Goal: Information Seeking & Learning: Learn about a topic

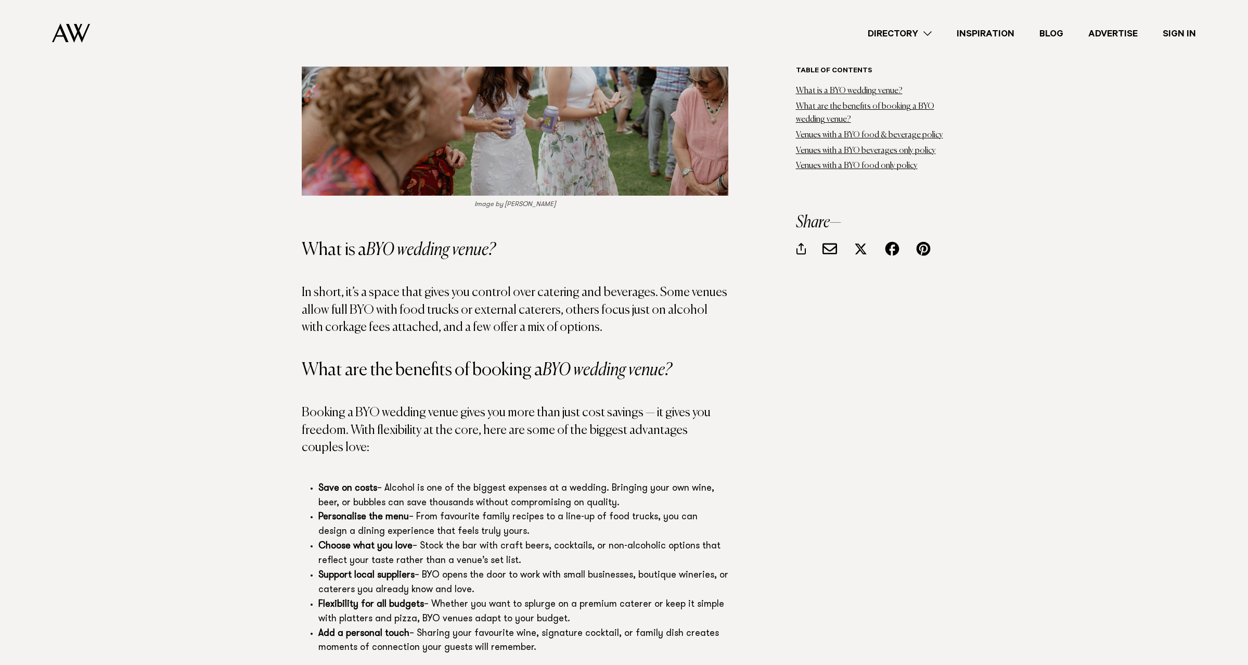
scroll to position [1040, 0]
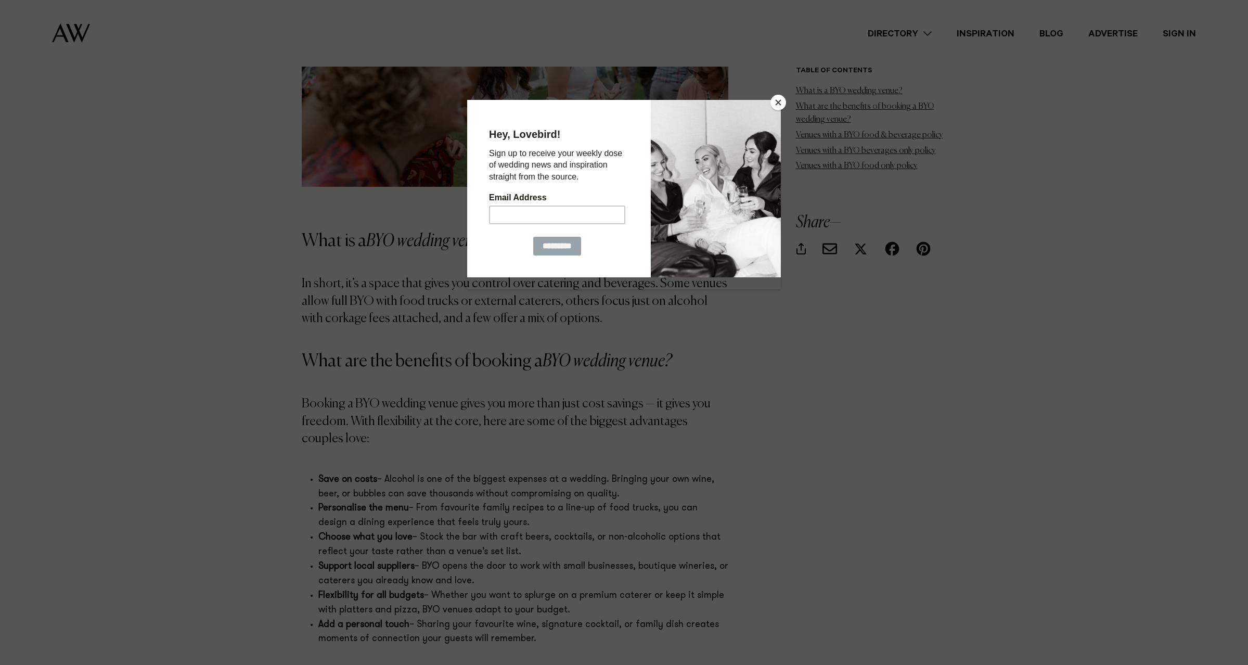
click at [776, 101] on button "Close" at bounding box center [778, 103] width 16 height 16
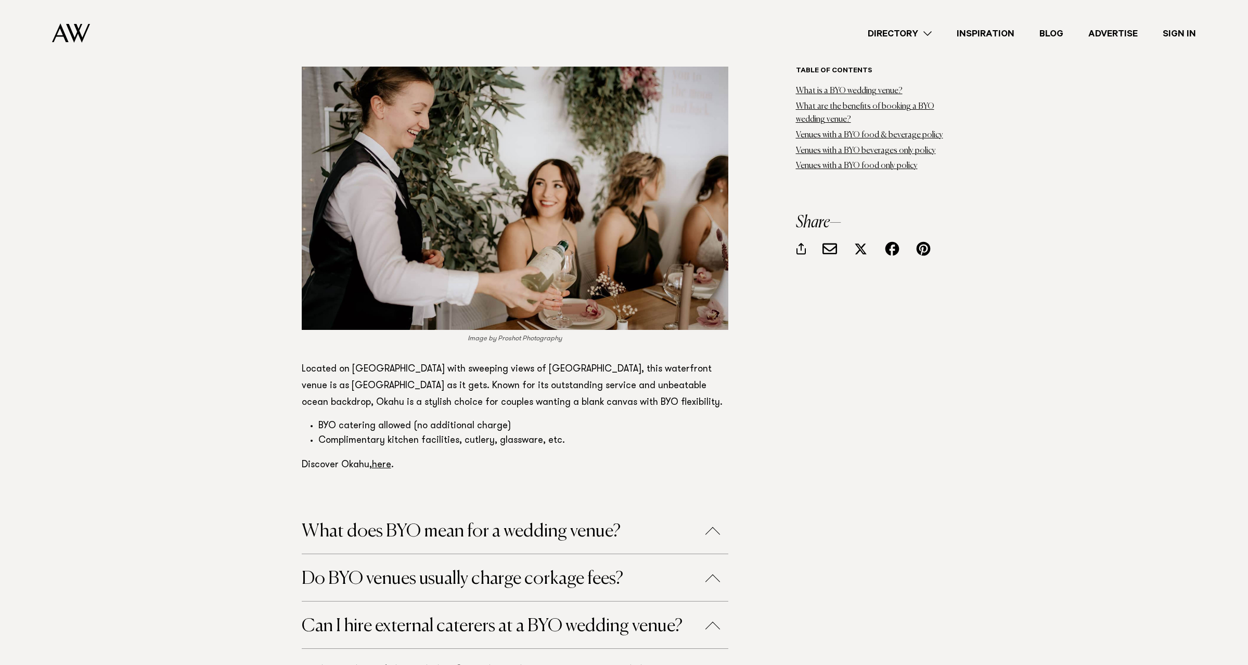
scroll to position [6242, 0]
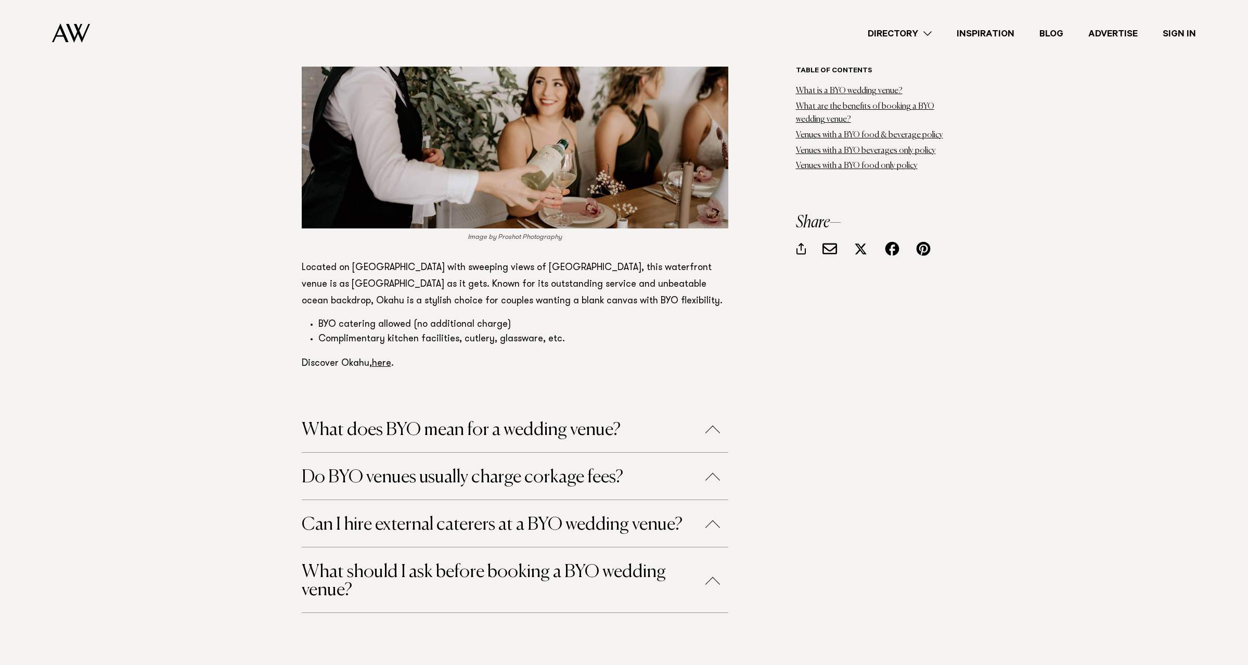
click at [632, 421] on button "What does BYO mean for a wedding venue?" at bounding box center [515, 430] width 427 height 18
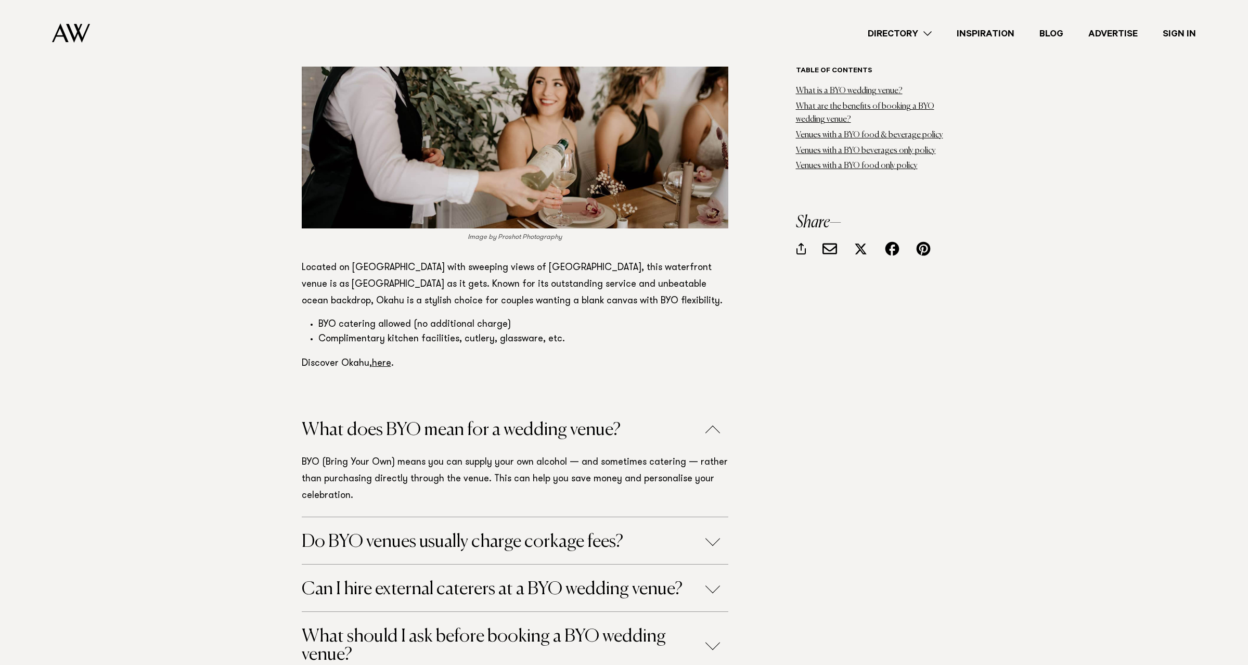
click at [632, 421] on button "What does BYO mean for a wedding venue?" at bounding box center [515, 430] width 427 height 18
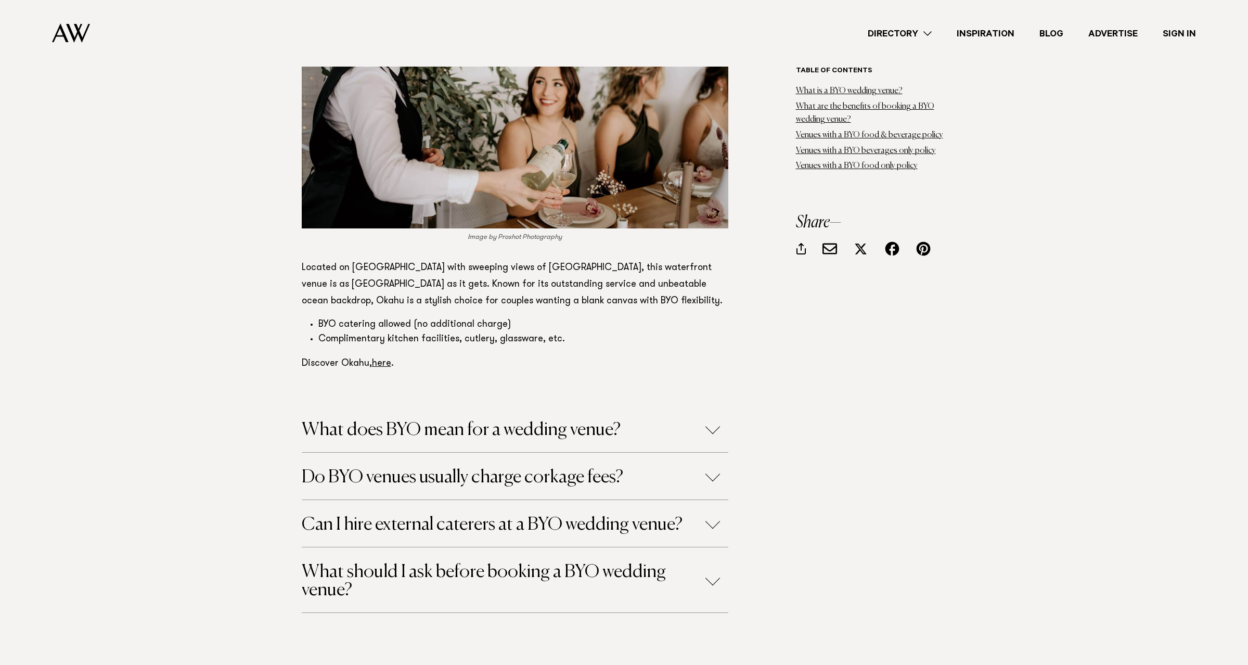
click at [634, 468] on button "Do BYO venues usually charge corkage fees?" at bounding box center [515, 477] width 427 height 18
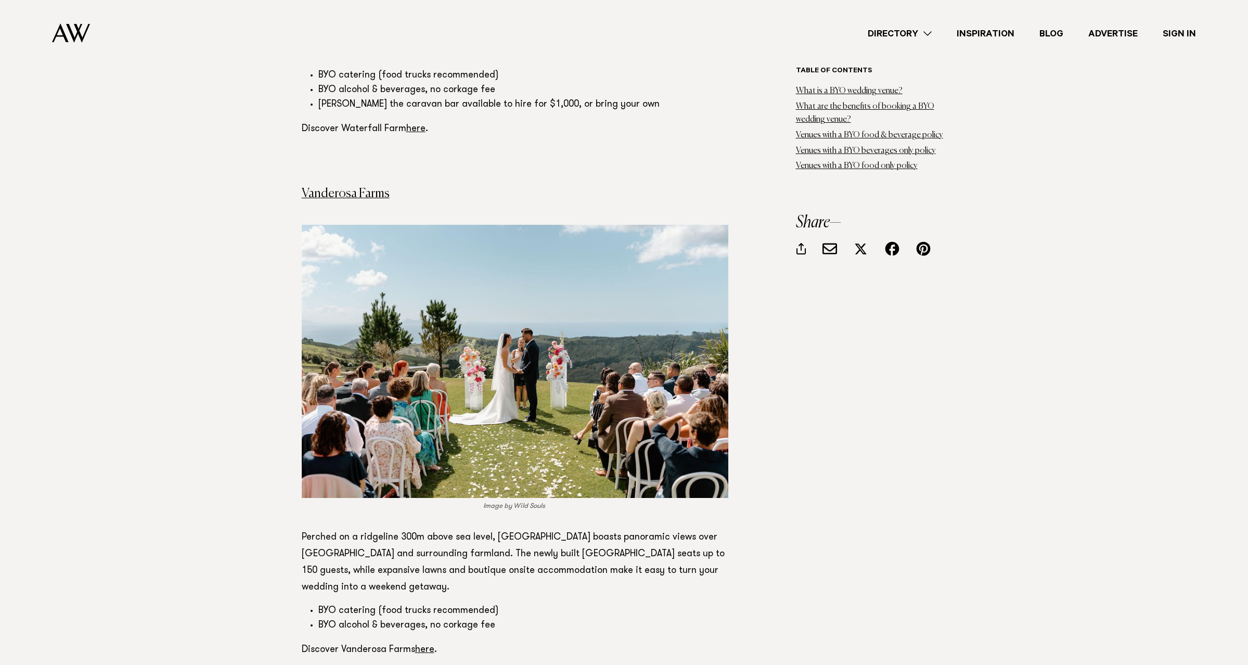
scroll to position [2774, 0]
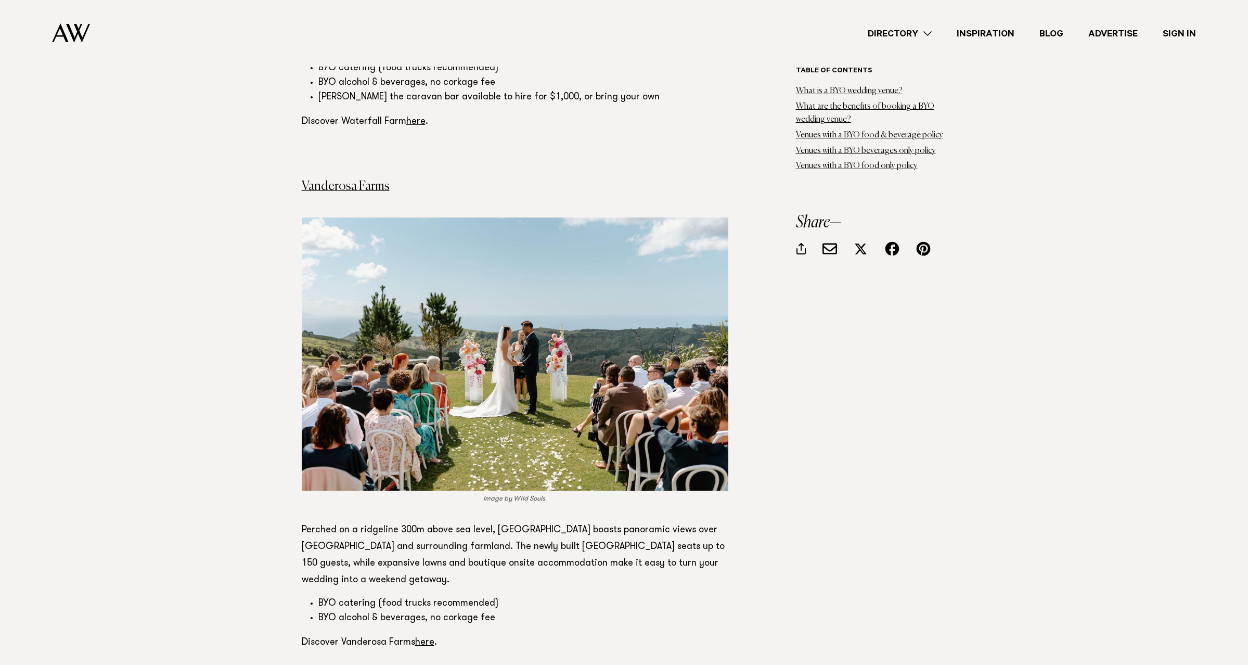
click at [566, 389] on img at bounding box center [515, 353] width 427 height 273
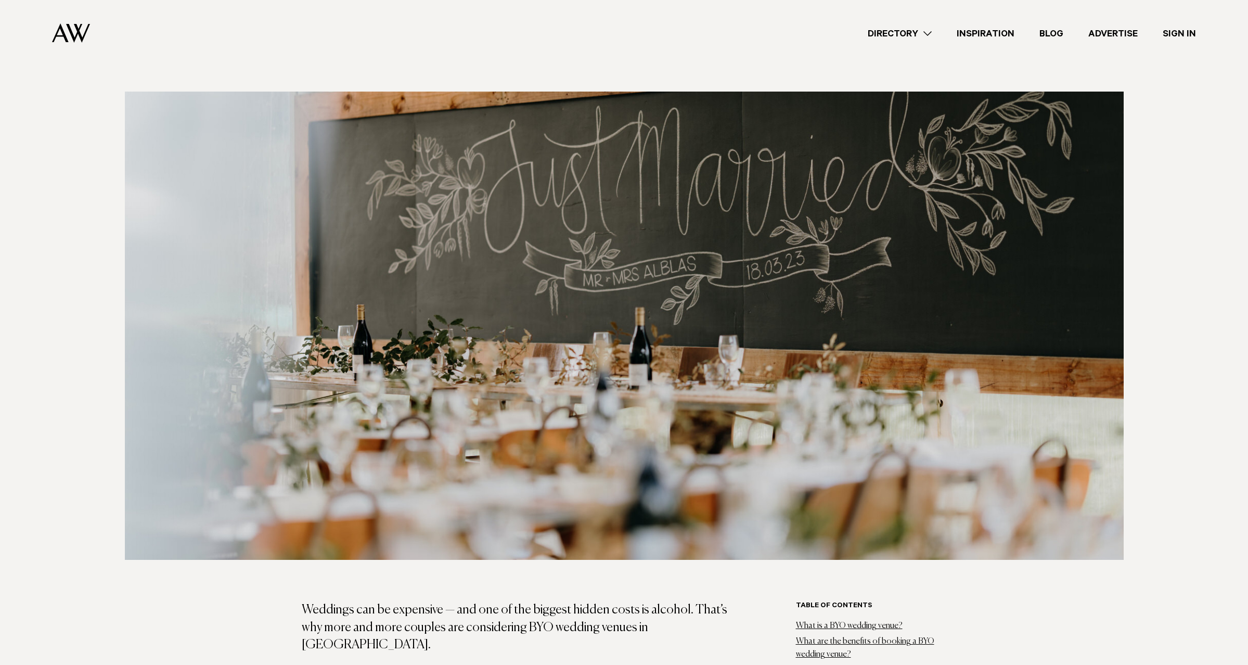
scroll to position [0, 0]
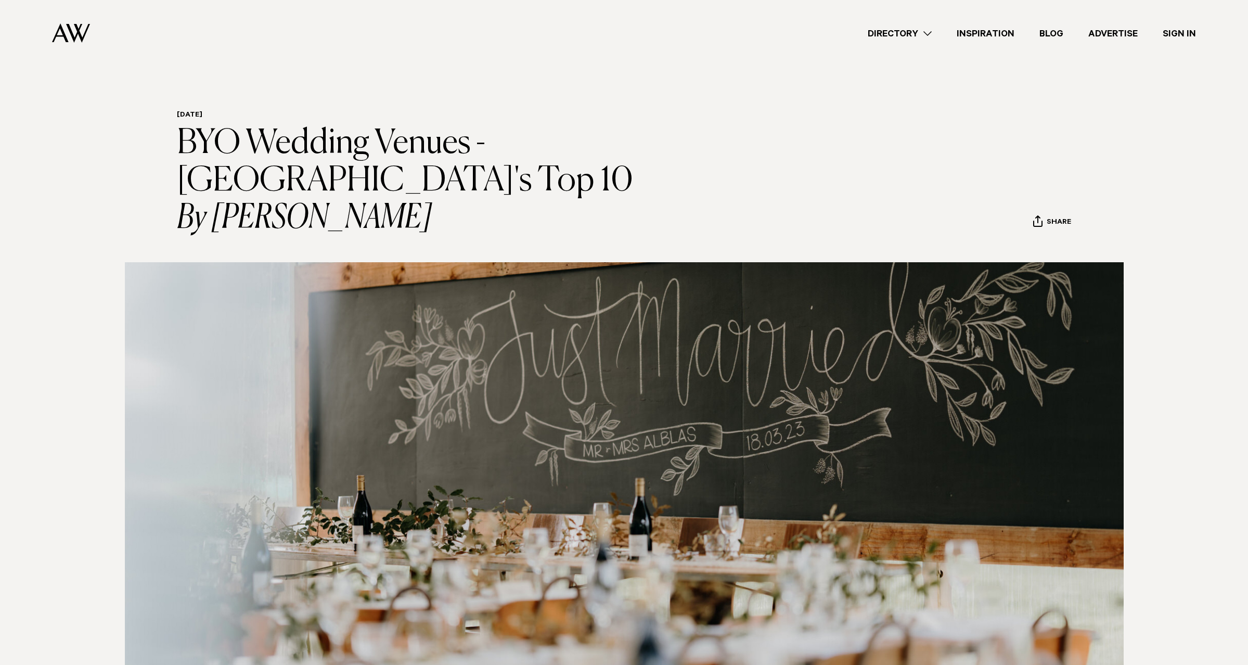
click at [922, 32] on link "Directory" at bounding box center [899, 34] width 89 height 14
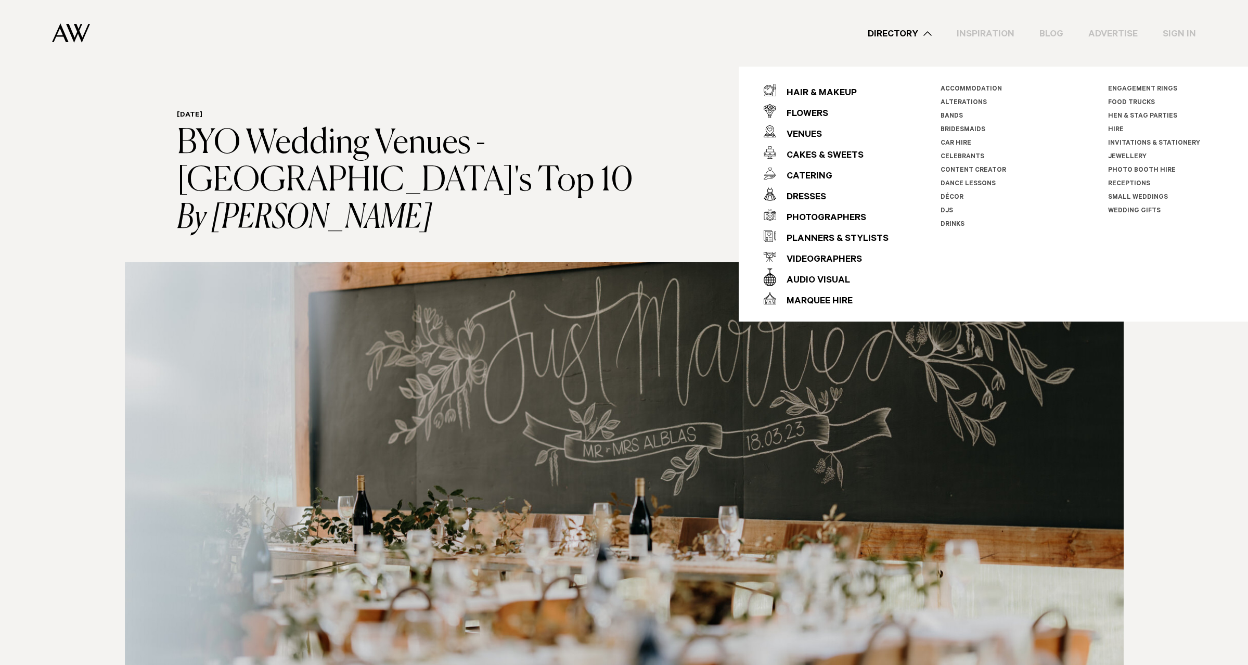
click at [952, 198] on link "Décor" at bounding box center [951, 197] width 23 height 7
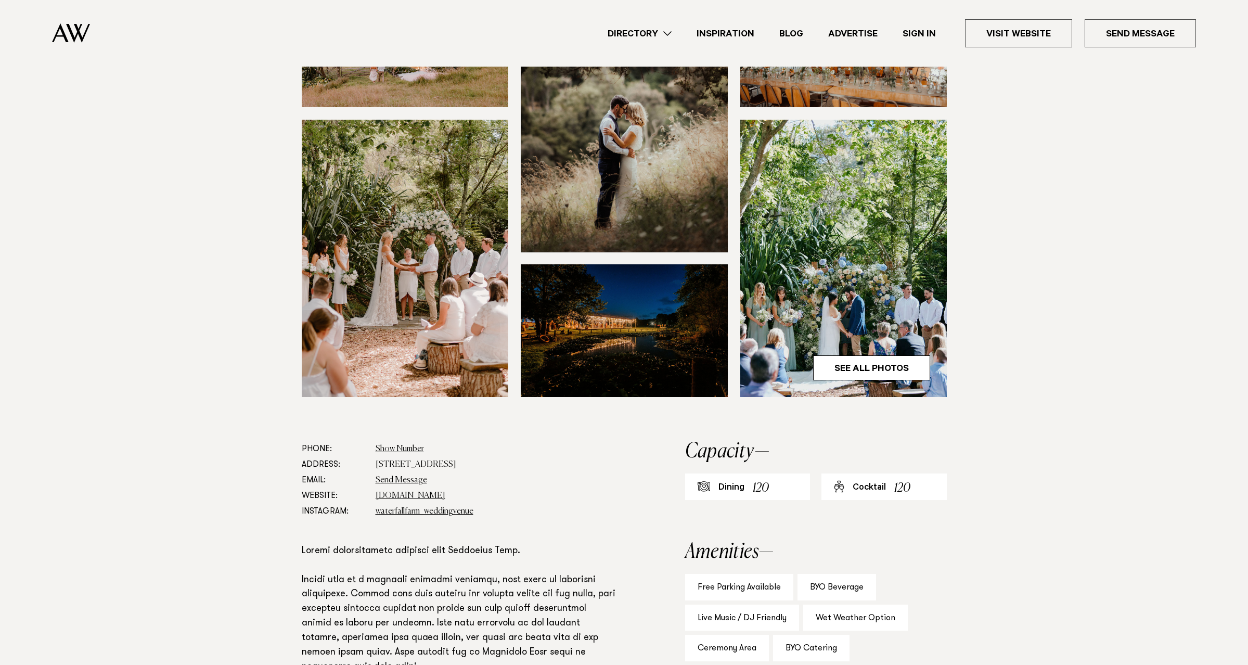
scroll to position [347, 0]
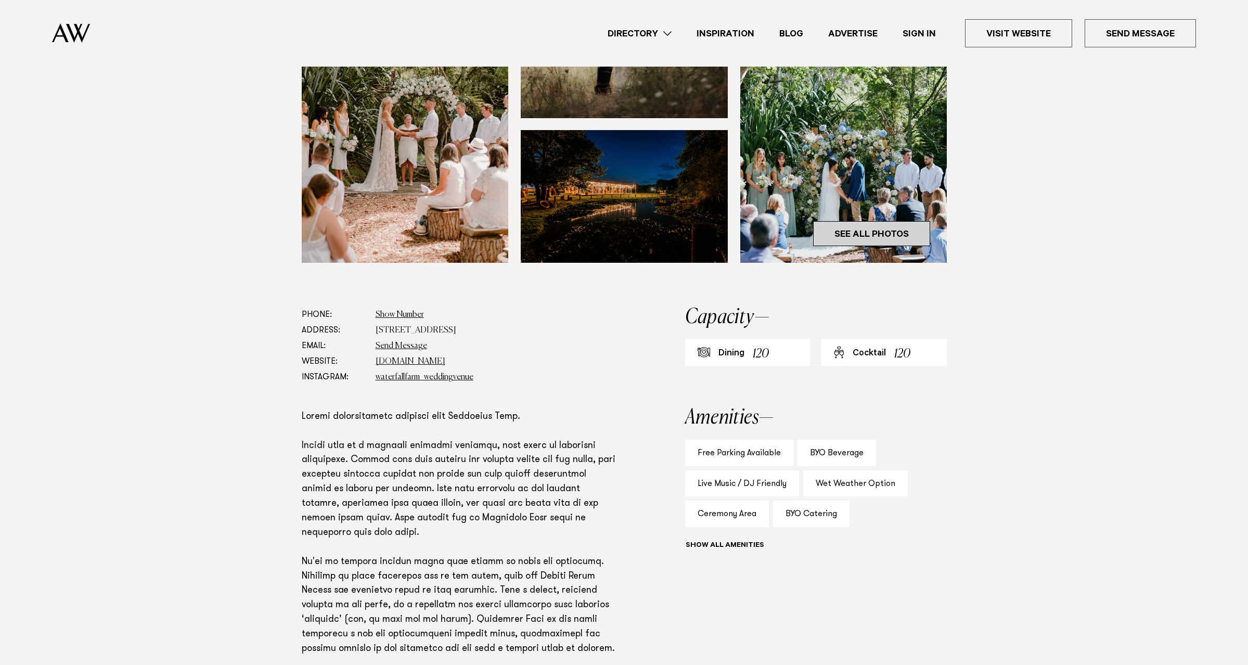
click at [866, 235] on link "See All Photos" at bounding box center [871, 233] width 117 height 25
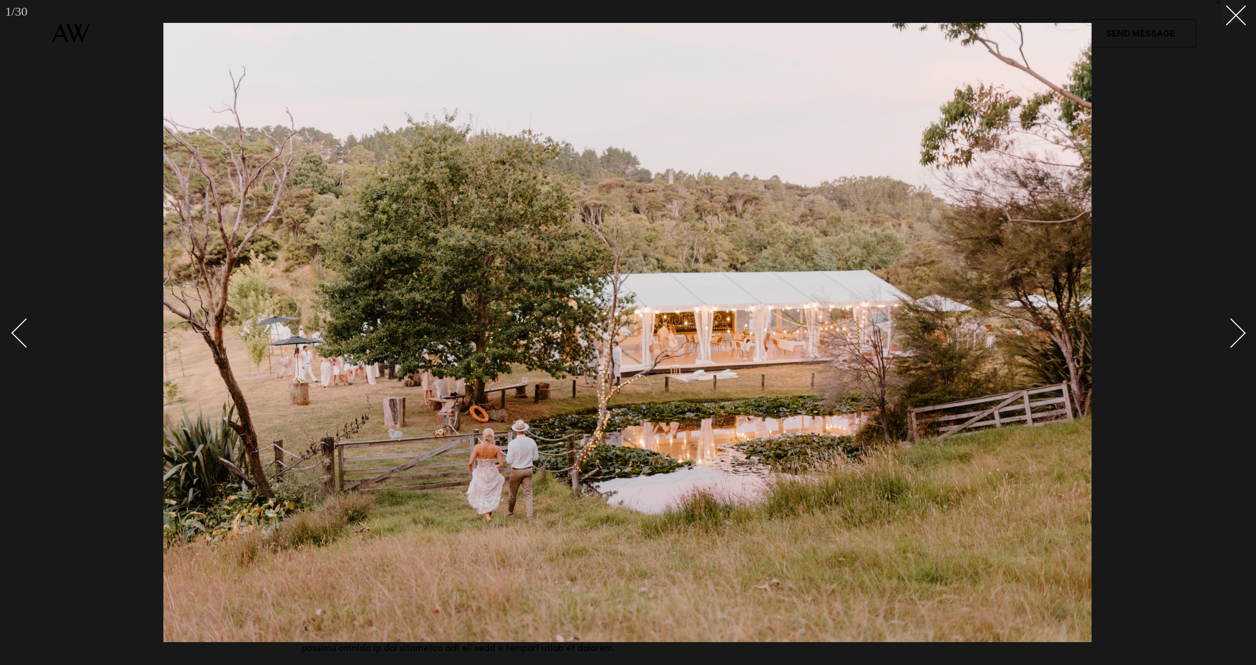
click at [1238, 341] on link at bounding box center [1225, 332] width 36 height 52
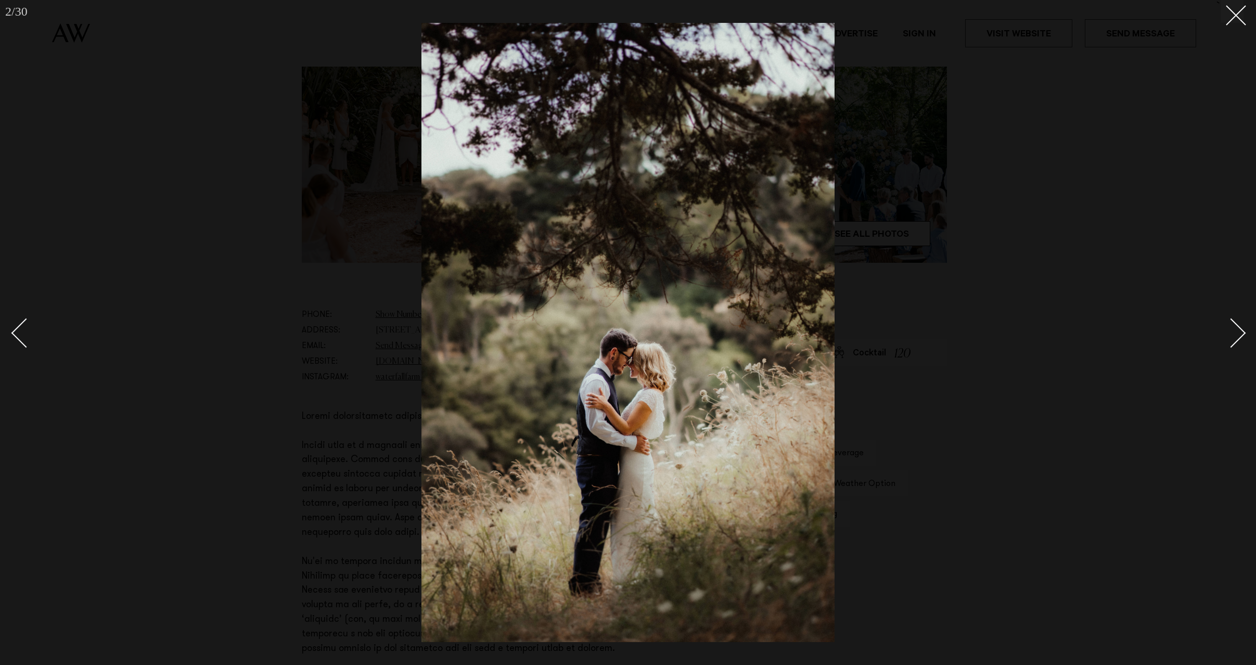
click at [1238, 341] on link at bounding box center [1225, 332] width 36 height 52
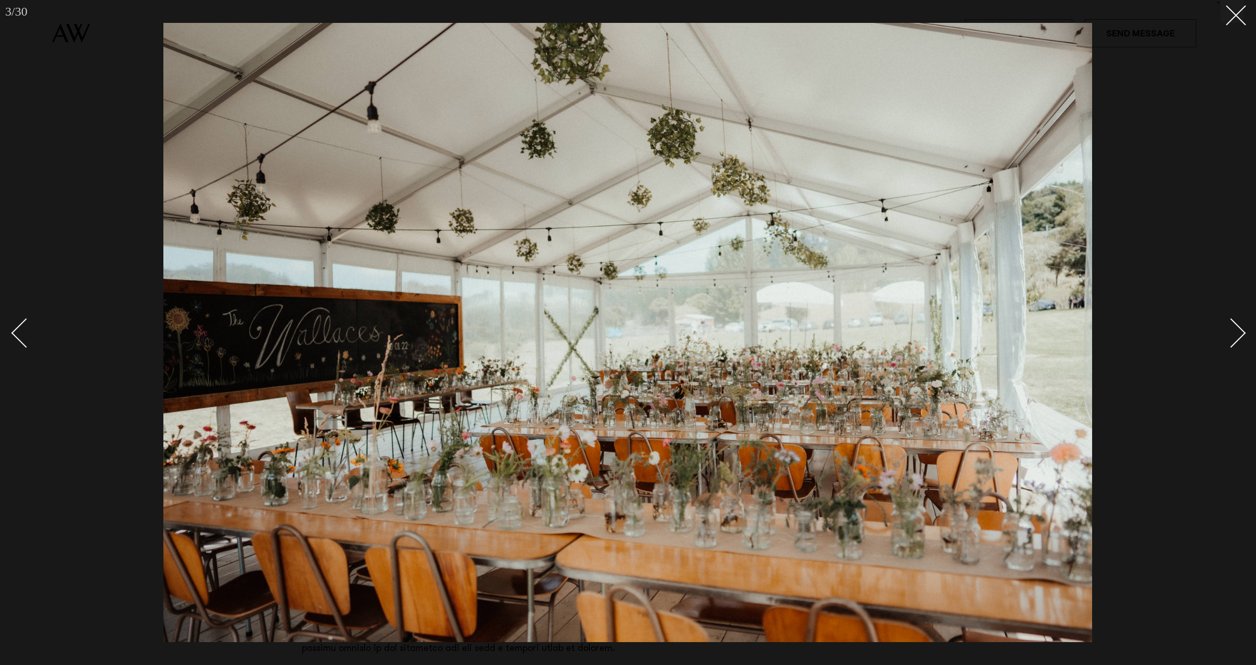
click at [1237, 341] on div "Next slide" at bounding box center [1231, 333] width 30 height 30
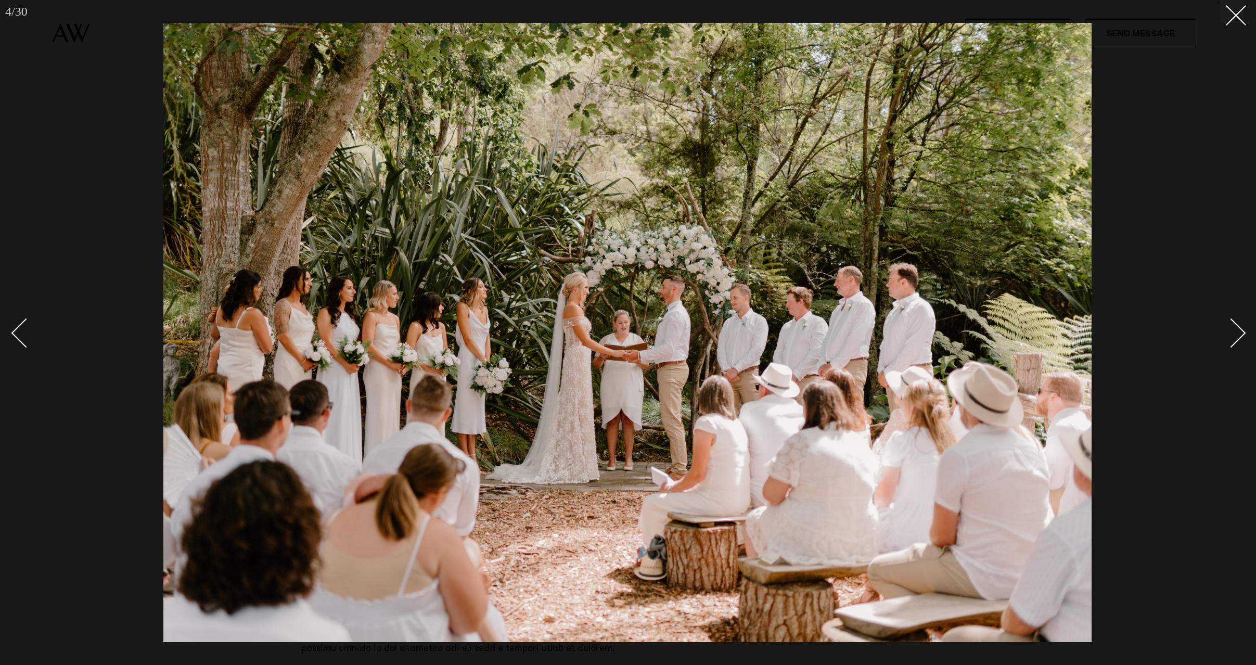
click at [1237, 341] on div "Next slide" at bounding box center [1231, 333] width 30 height 30
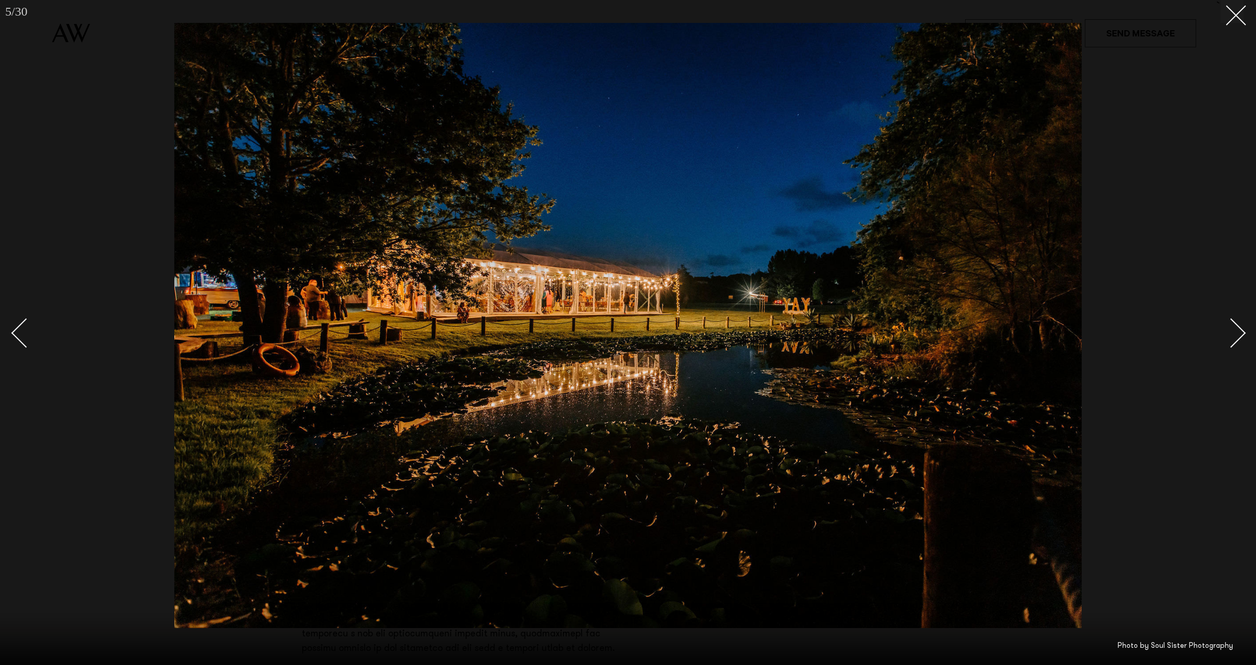
click at [1237, 341] on div "Next slide" at bounding box center [1231, 333] width 30 height 30
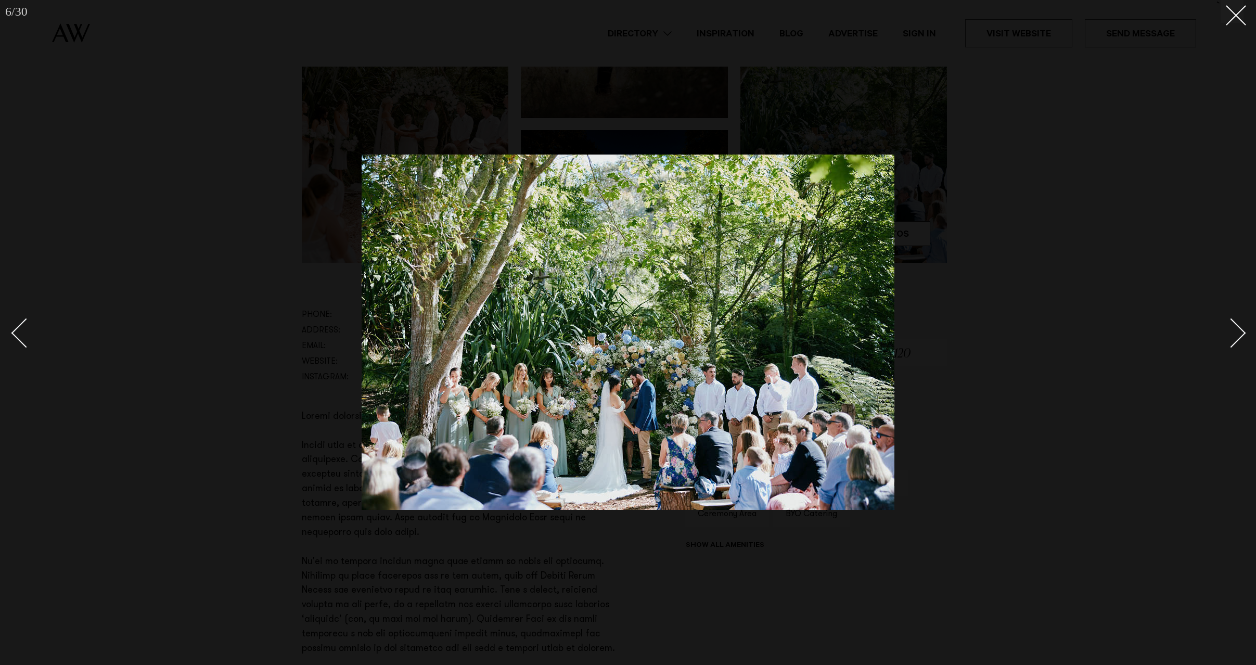
click at [1235, 333] on div "Next slide" at bounding box center [1231, 333] width 30 height 30
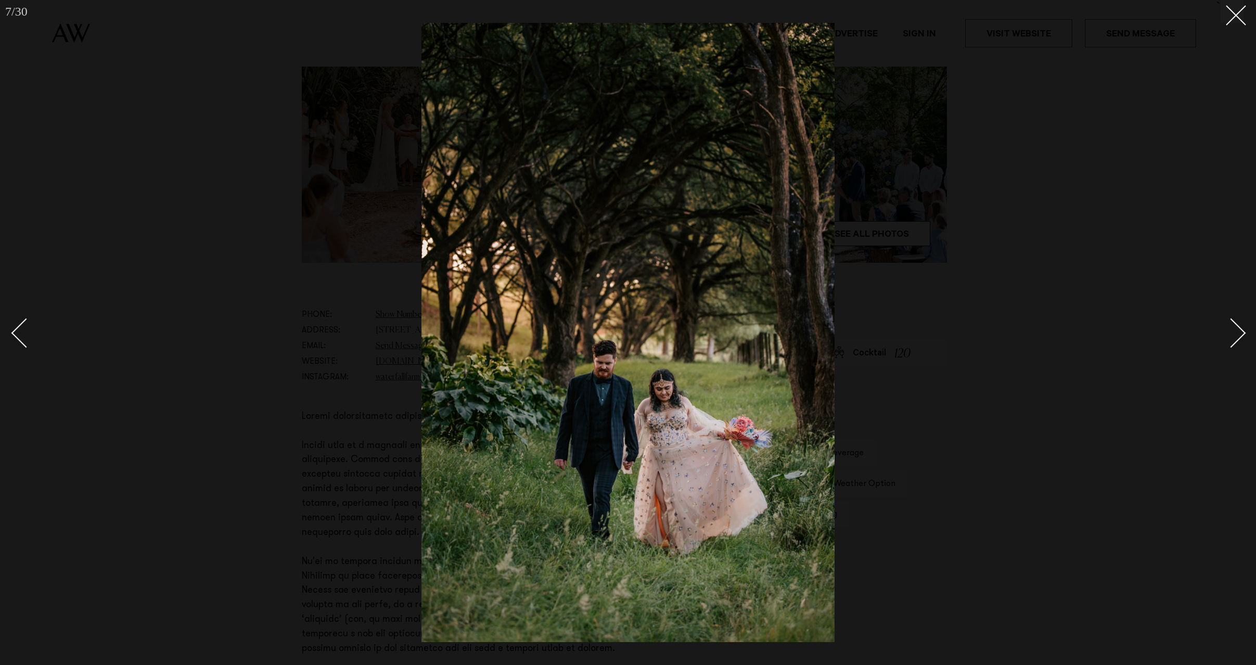
click at [1235, 333] on div "Next slide" at bounding box center [1231, 333] width 30 height 30
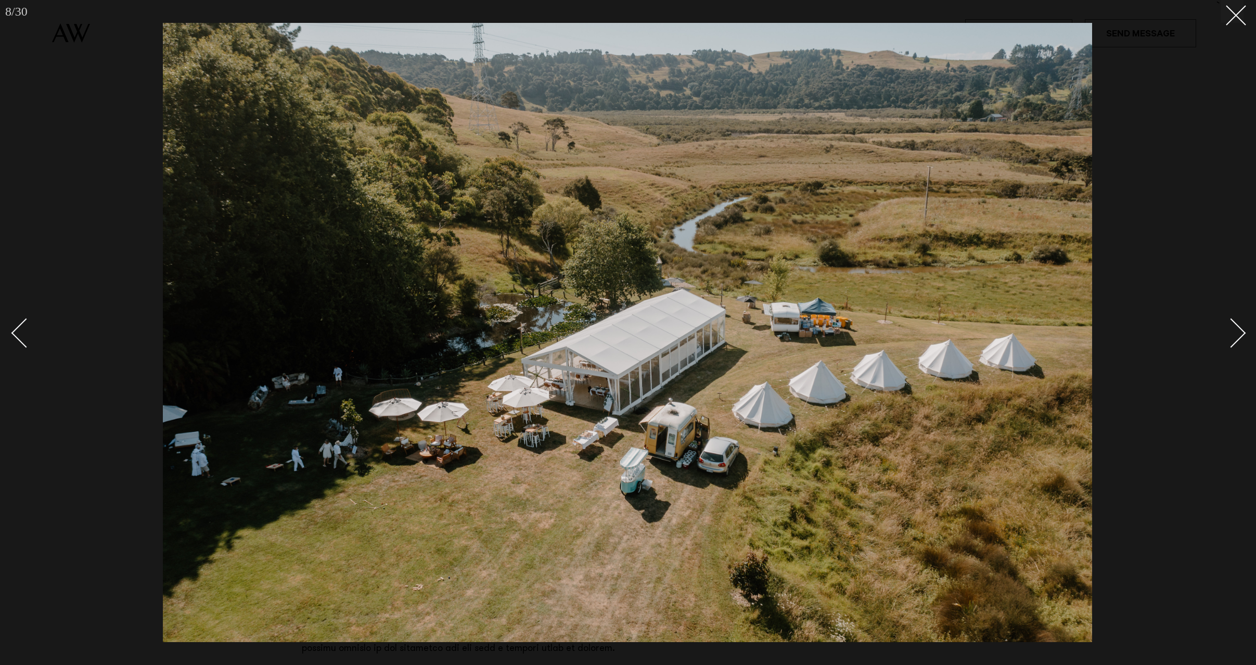
click at [1235, 333] on div "Next slide" at bounding box center [1231, 333] width 30 height 30
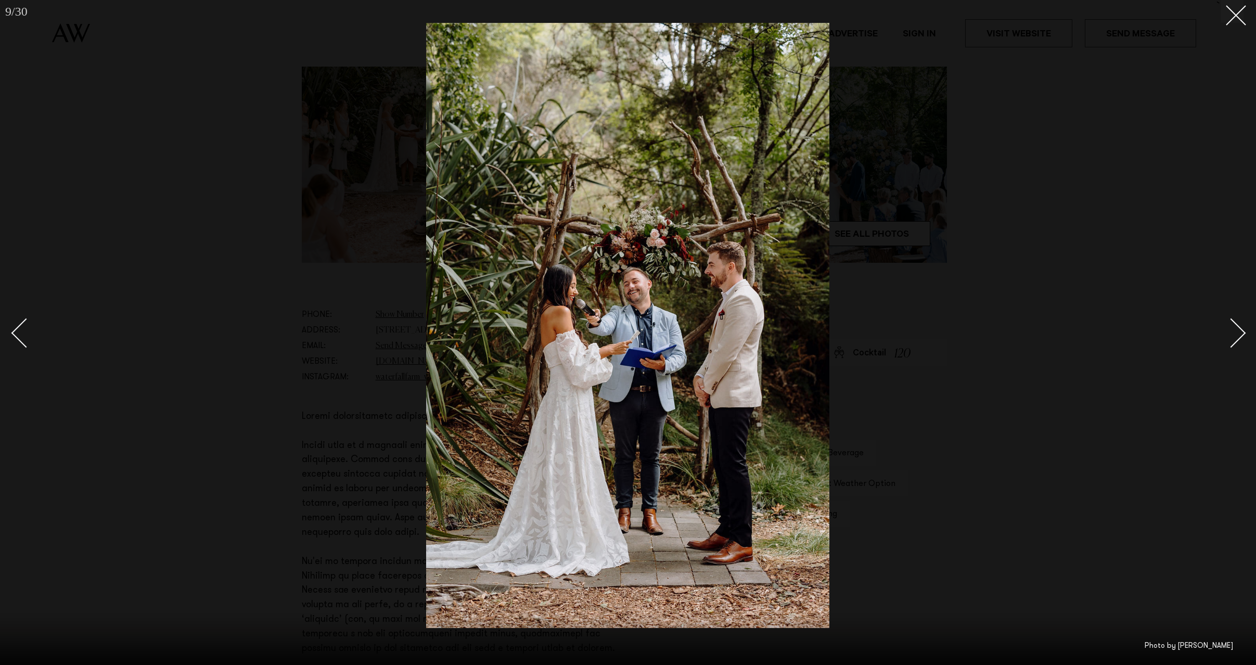
click at [1235, 333] on div "Next slide" at bounding box center [1231, 333] width 30 height 30
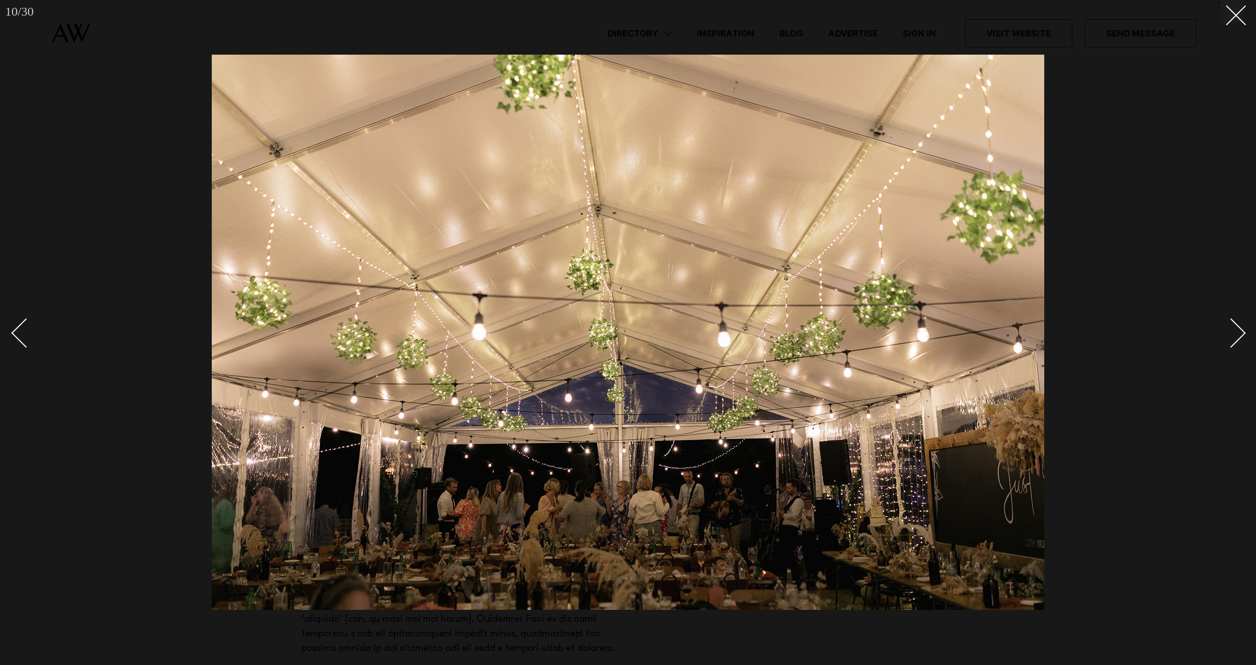
click at [1235, 333] on div "Next slide" at bounding box center [1231, 333] width 30 height 30
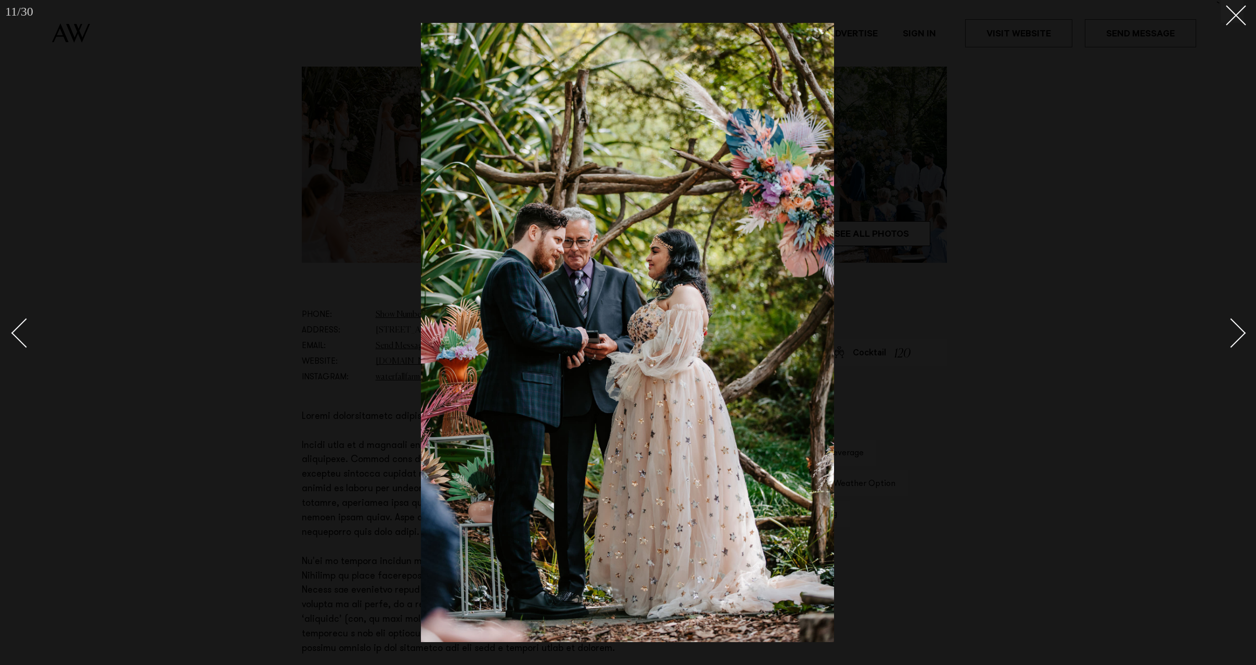
click at [1235, 333] on div "Next slide" at bounding box center [1231, 333] width 30 height 30
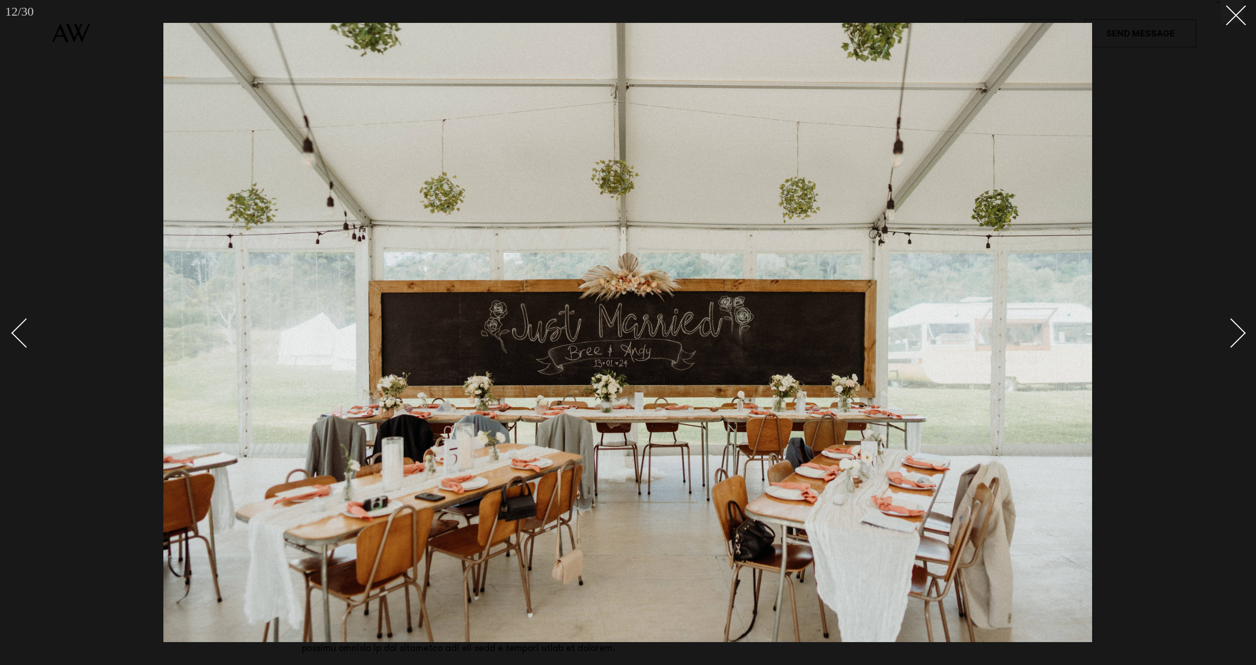
click at [1235, 333] on div "Next slide" at bounding box center [1231, 333] width 30 height 30
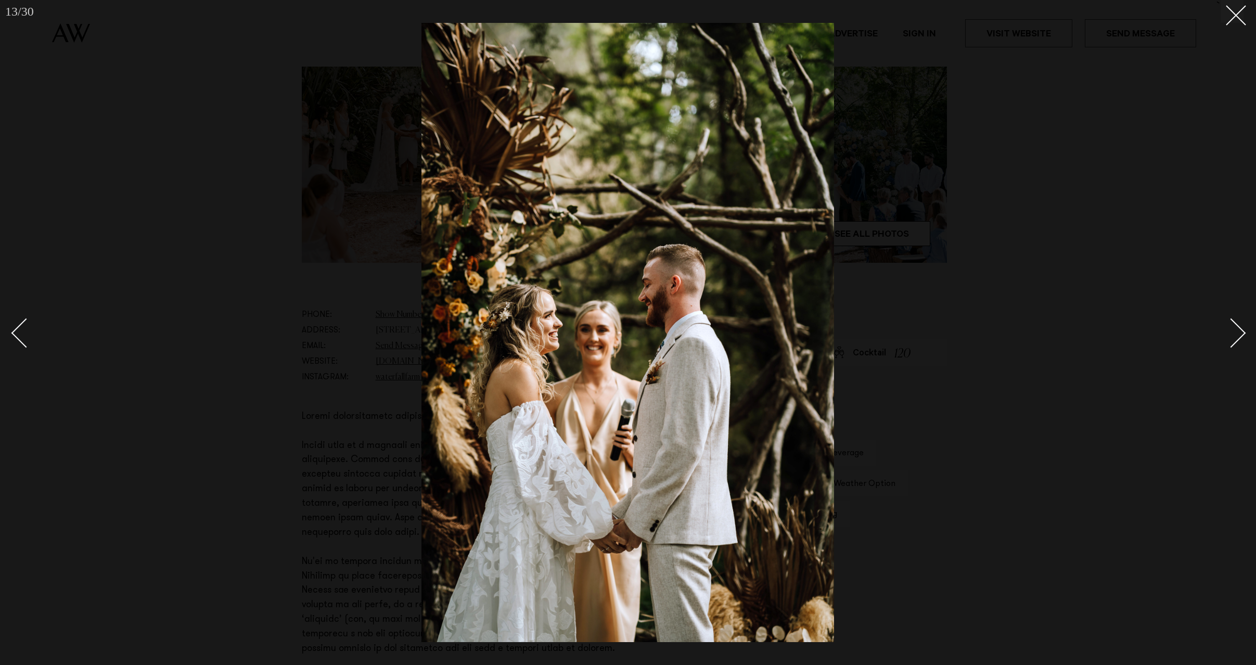
click at [1235, 333] on div "Next slide" at bounding box center [1231, 333] width 30 height 30
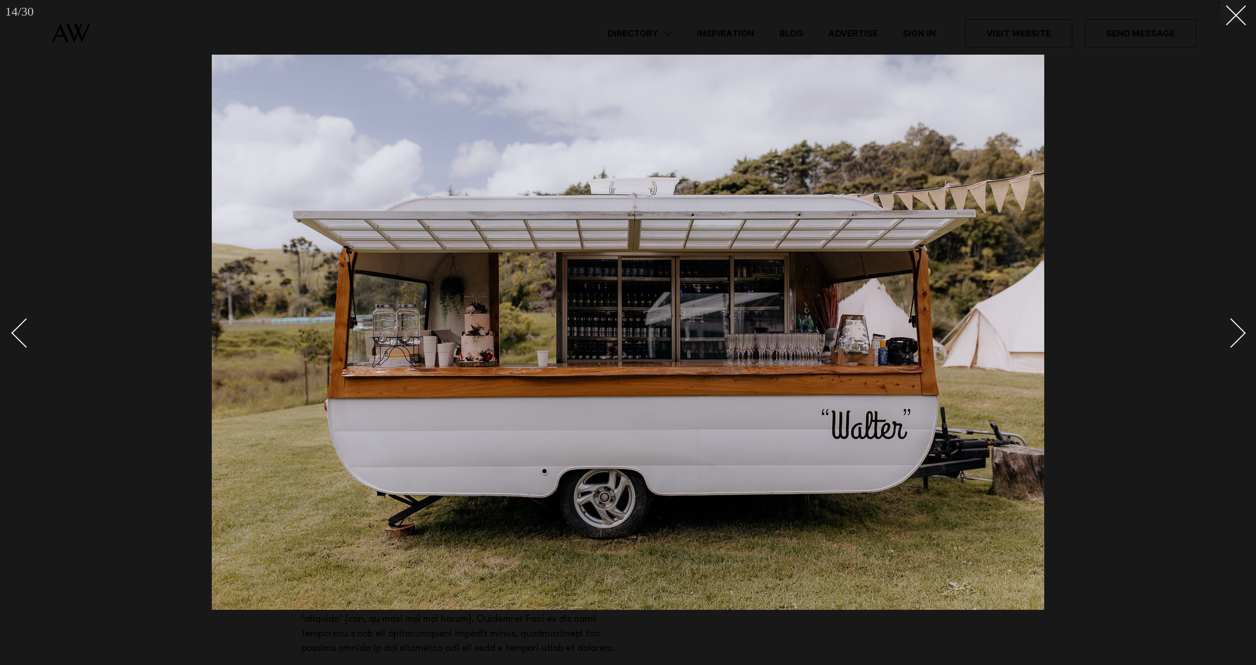
click at [1235, 333] on div "Next slide" at bounding box center [1231, 333] width 30 height 30
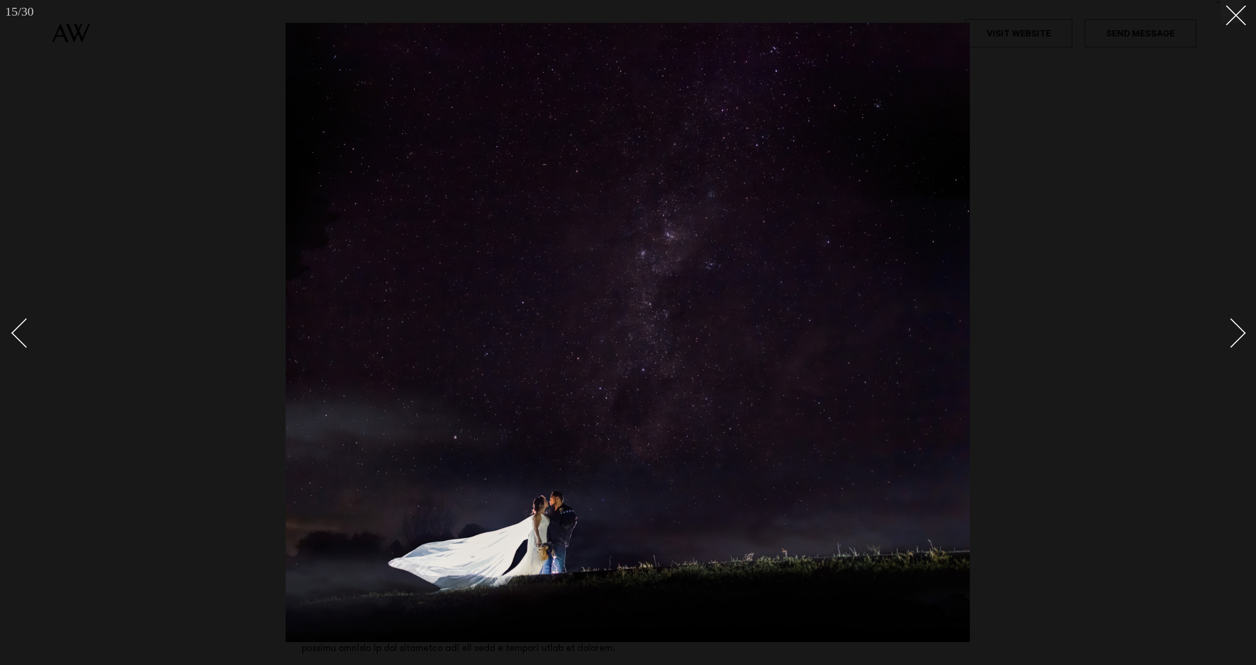
click at [1235, 333] on div "Next slide" at bounding box center [1231, 333] width 30 height 30
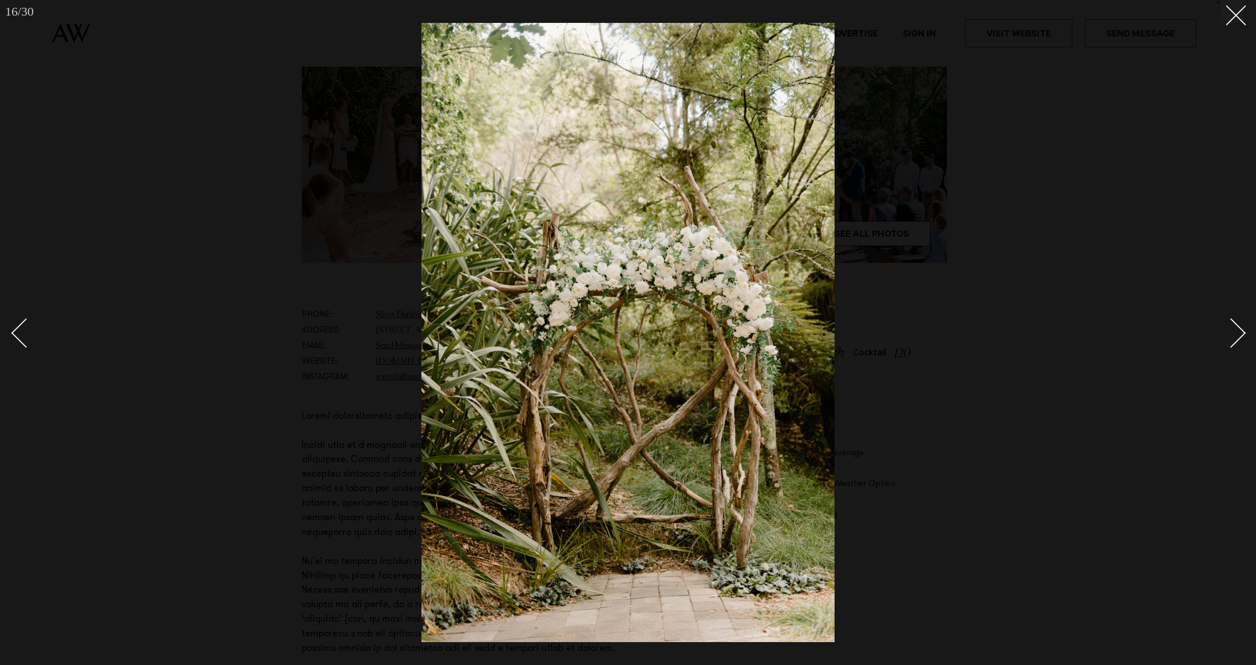
click at [1235, 333] on div "Next slide" at bounding box center [1231, 333] width 30 height 30
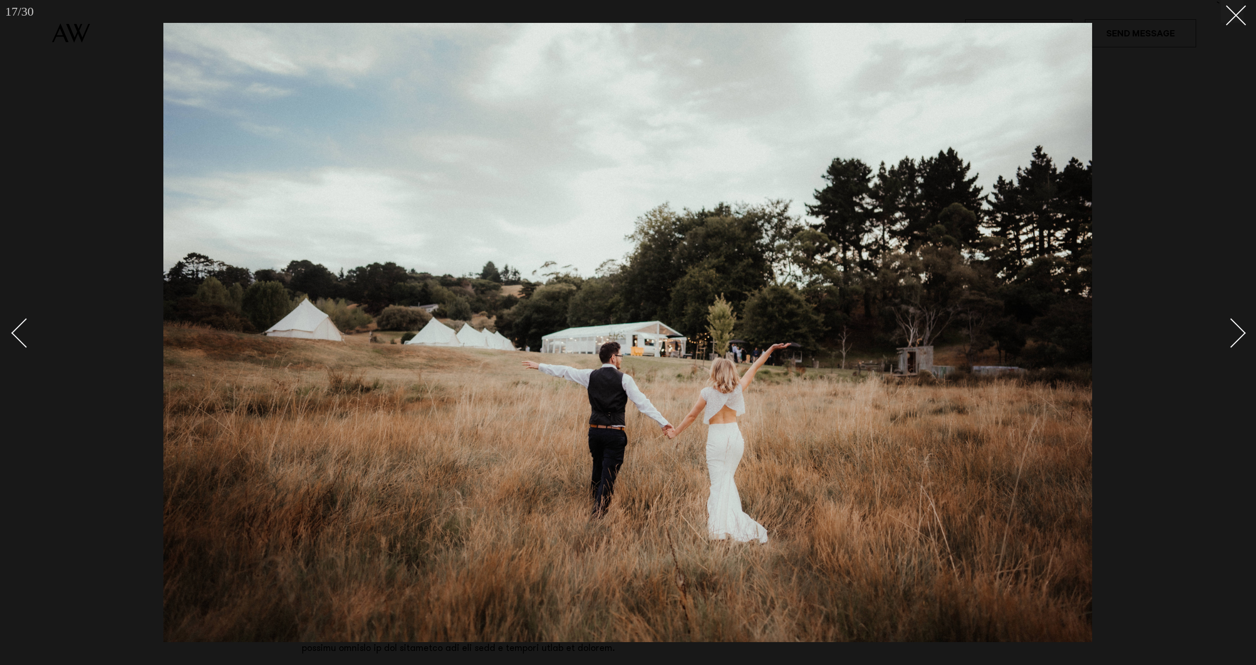
click at [1232, 23] on div at bounding box center [628, 332] width 1256 height 665
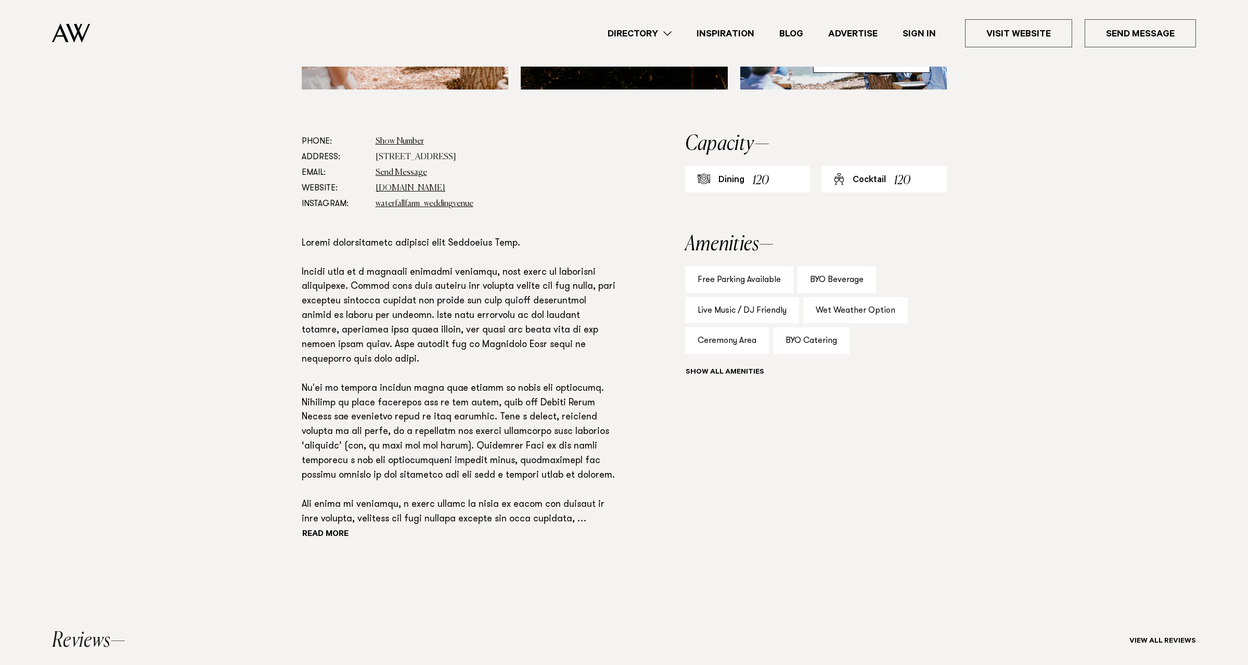
scroll to position [693, 0]
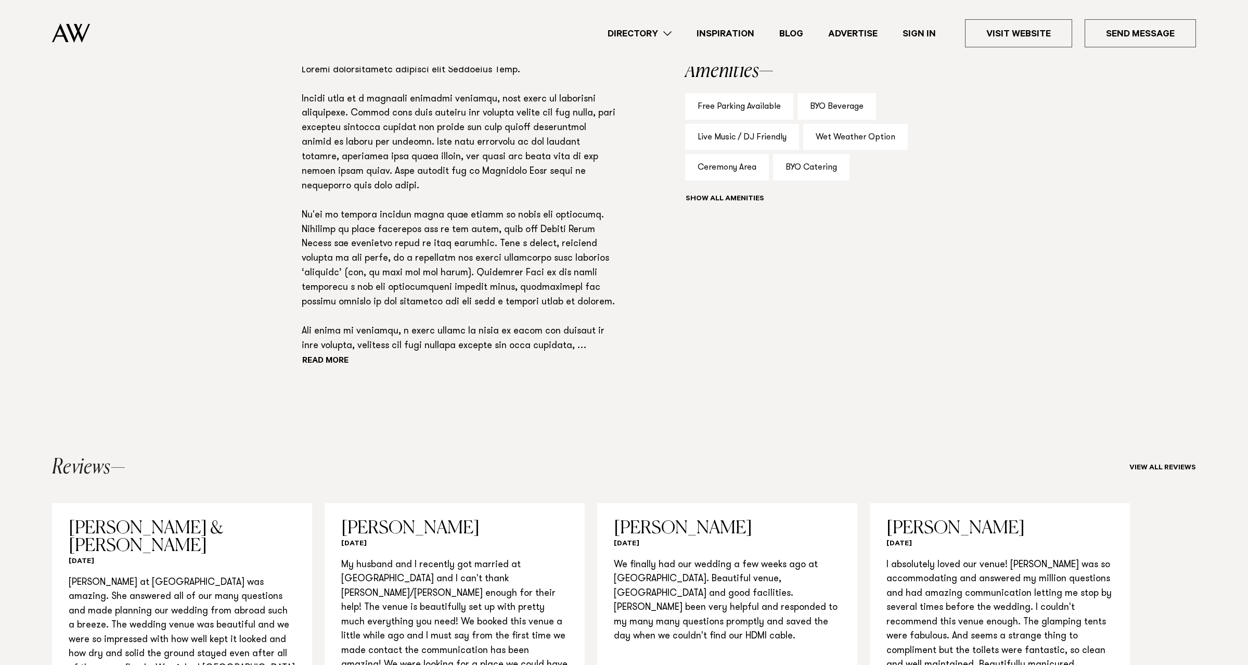
click at [321, 354] on div "Read more" at bounding box center [460, 216] width 316 height 306
click at [322, 362] on button "Read more" at bounding box center [349, 362] width 94 height 16
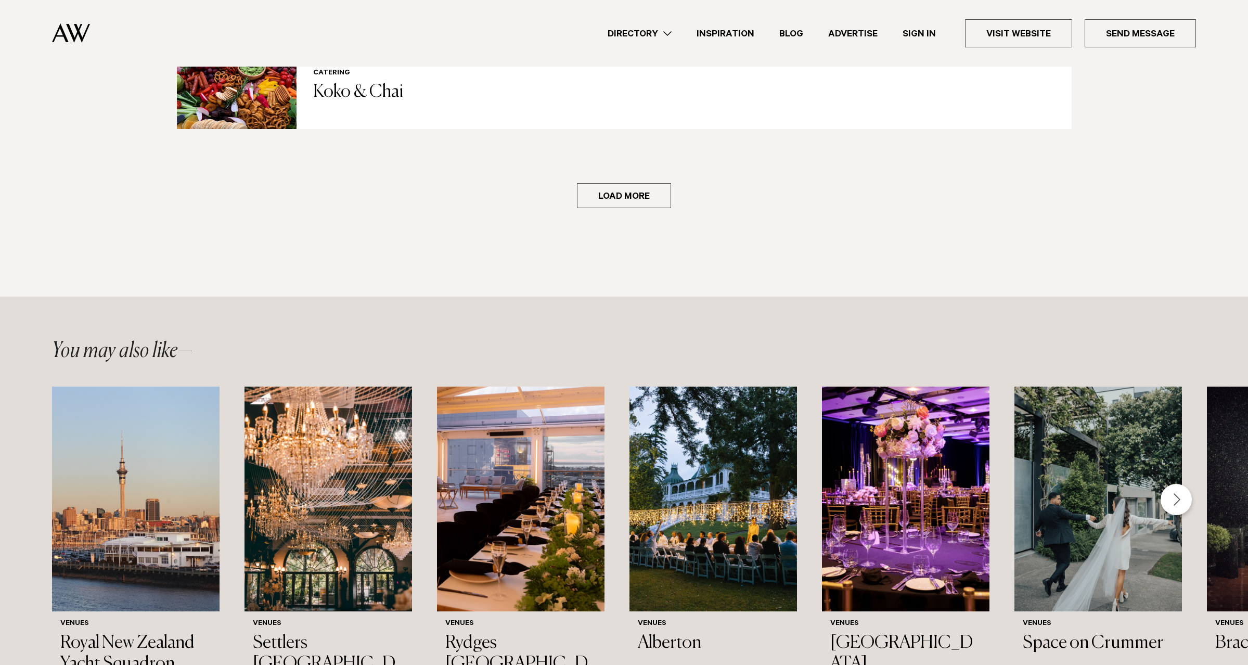
scroll to position [2311, 0]
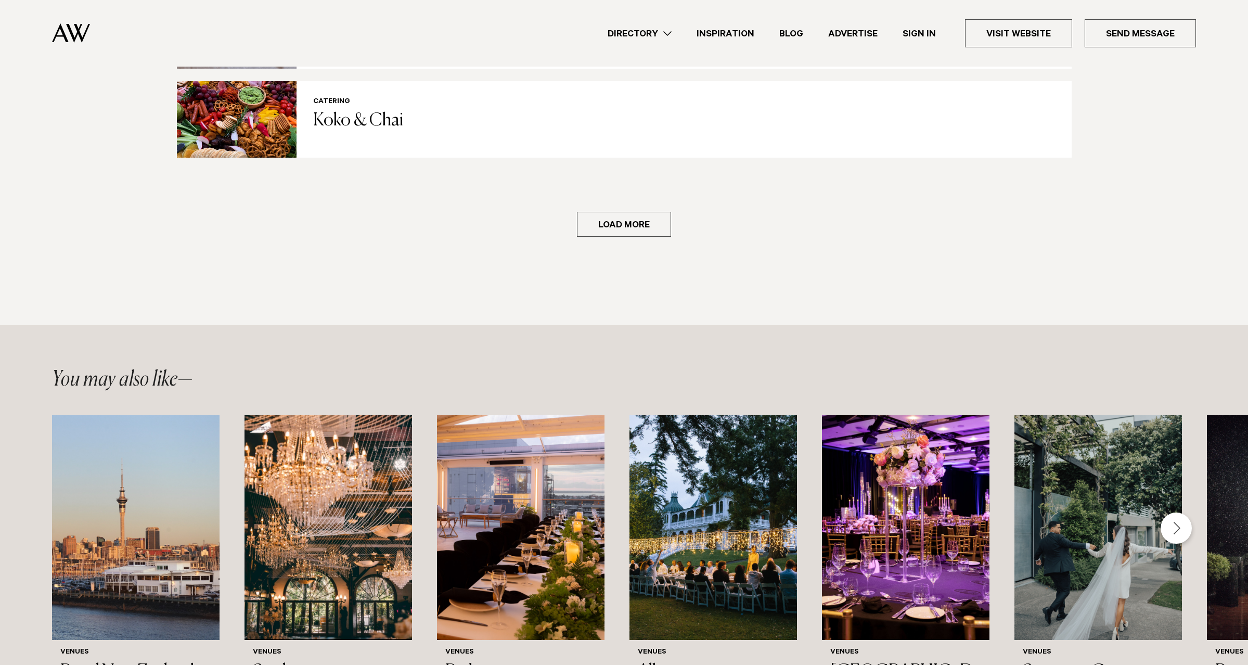
click at [665, 37] on link "Directory" at bounding box center [639, 34] width 89 height 14
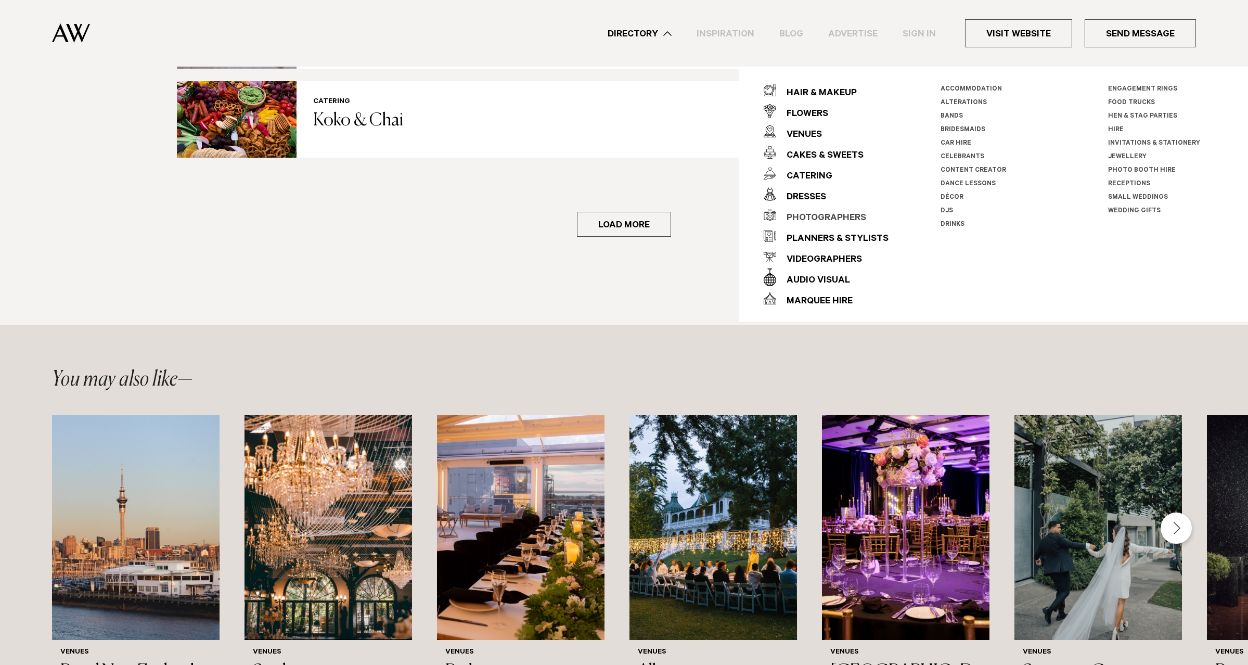
click at [843, 219] on div "Photographers" at bounding box center [821, 218] width 90 height 21
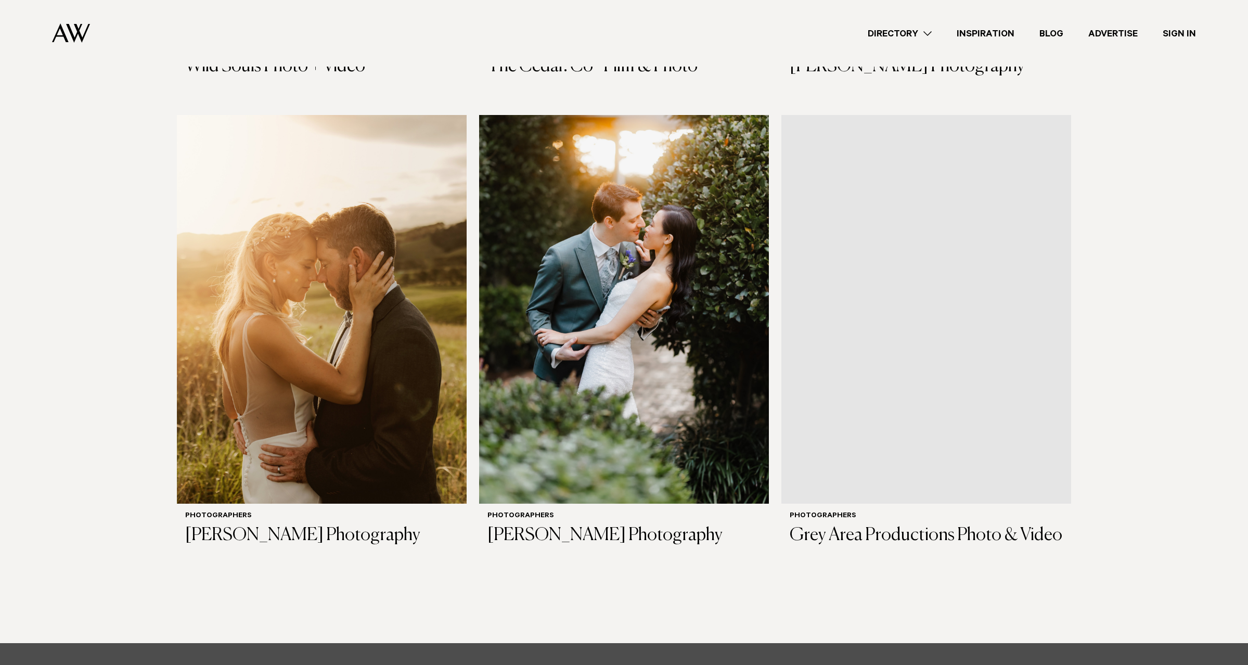
scroll to position [3814, 0]
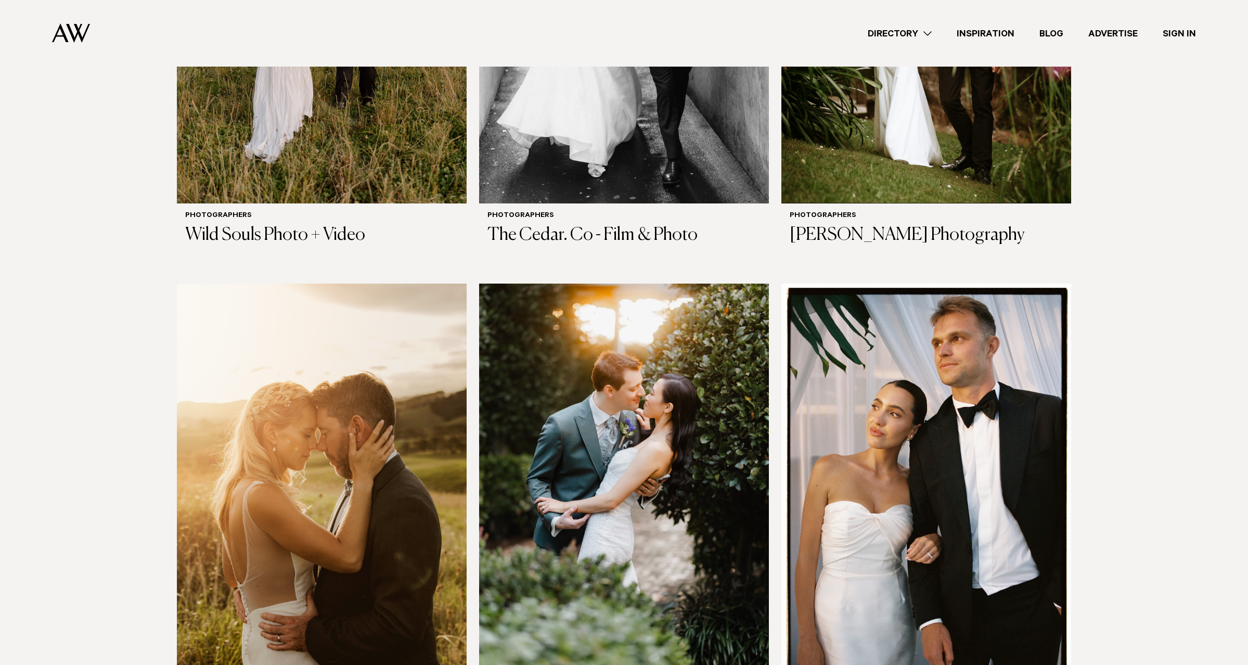
click at [926, 40] on link "Directory" at bounding box center [899, 34] width 89 height 14
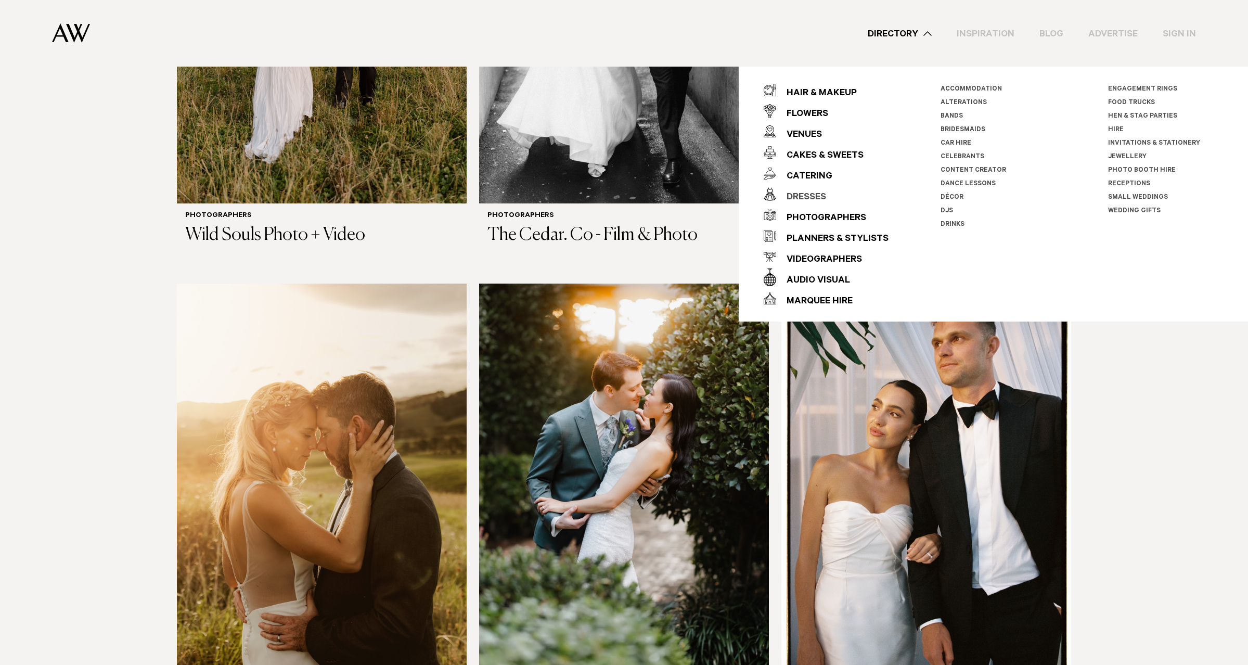
click at [808, 193] on div "Dresses" at bounding box center [801, 197] width 50 height 21
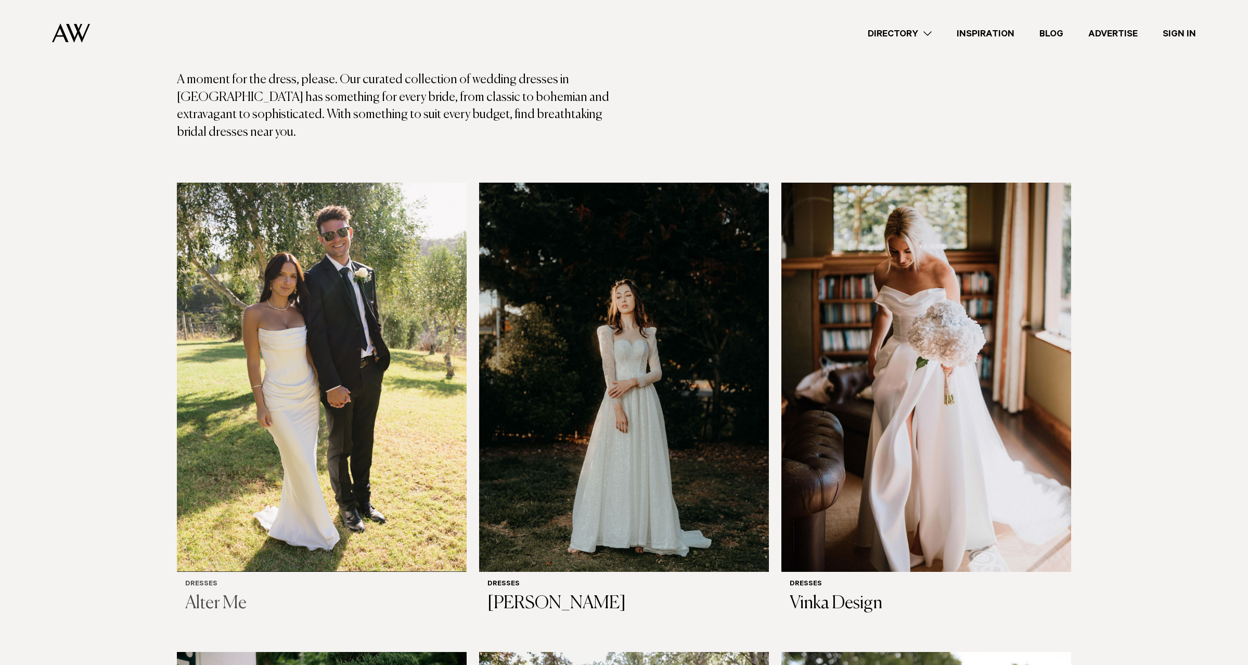
scroll to position [173, 0]
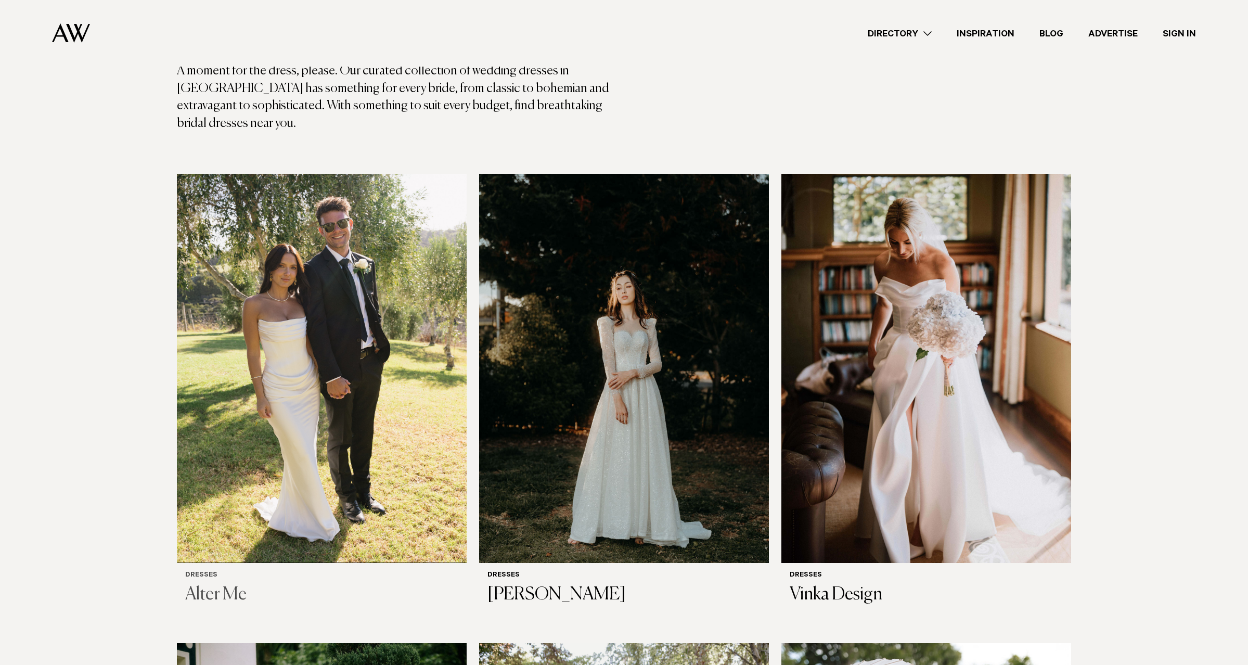
click at [265, 307] on img at bounding box center [322, 368] width 290 height 389
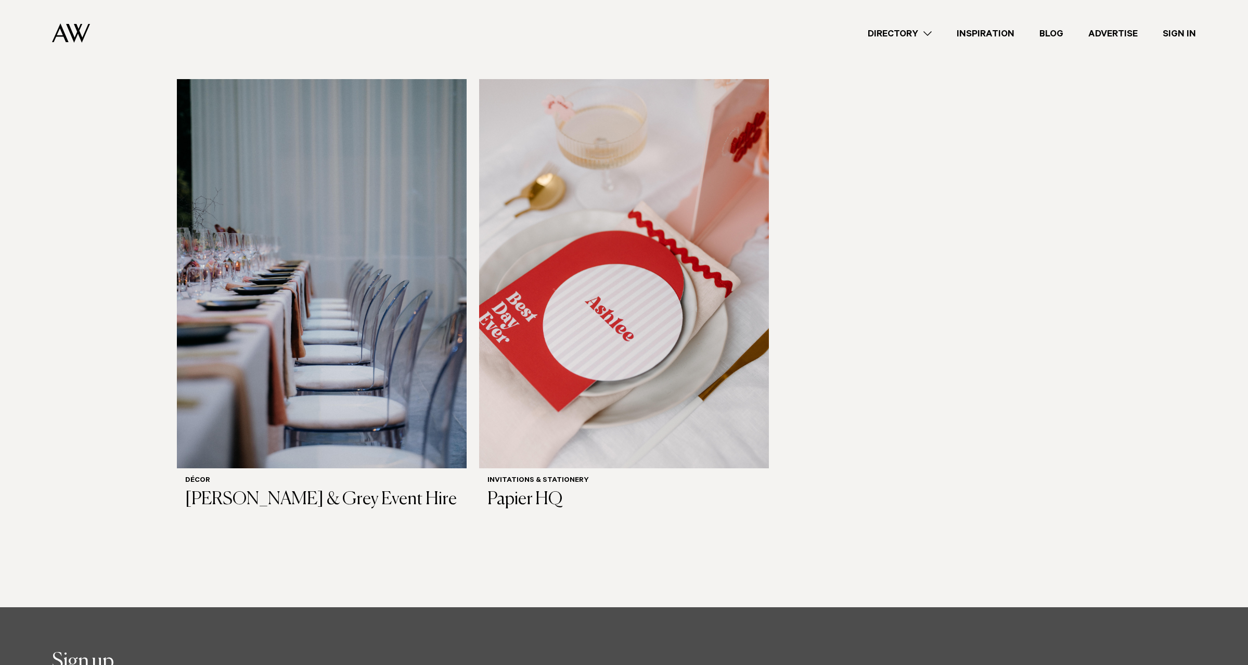
scroll to position [1213, 0]
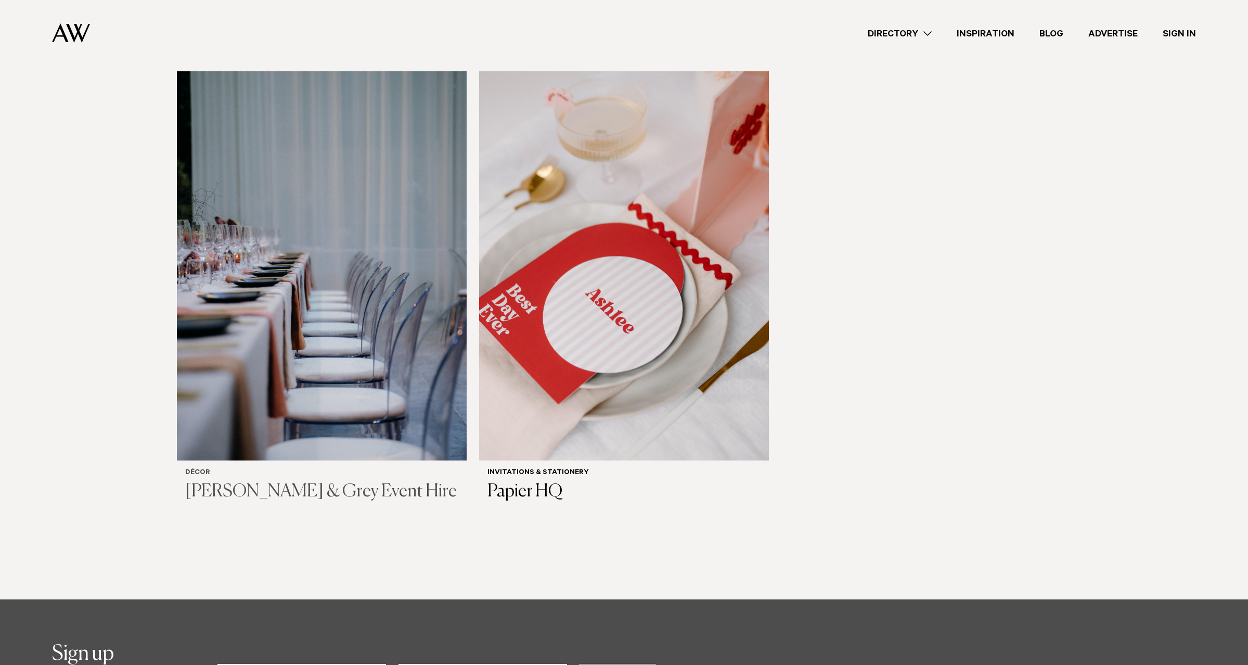
click at [244, 404] on img at bounding box center [322, 265] width 290 height 389
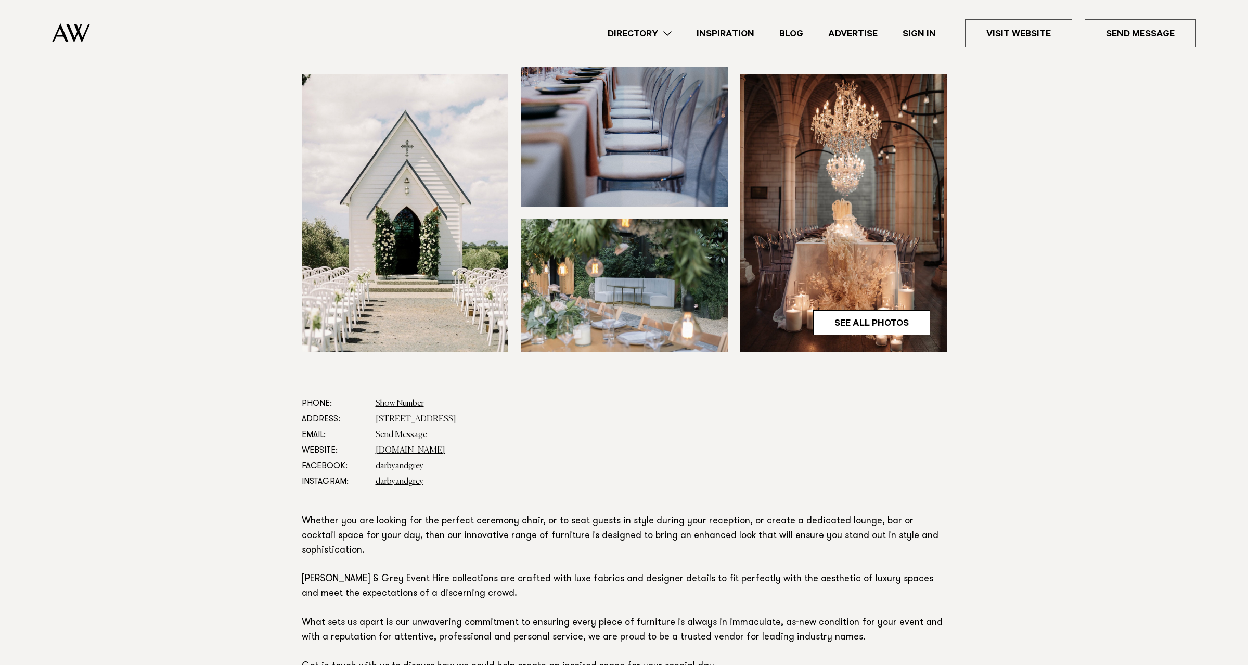
scroll to position [347, 0]
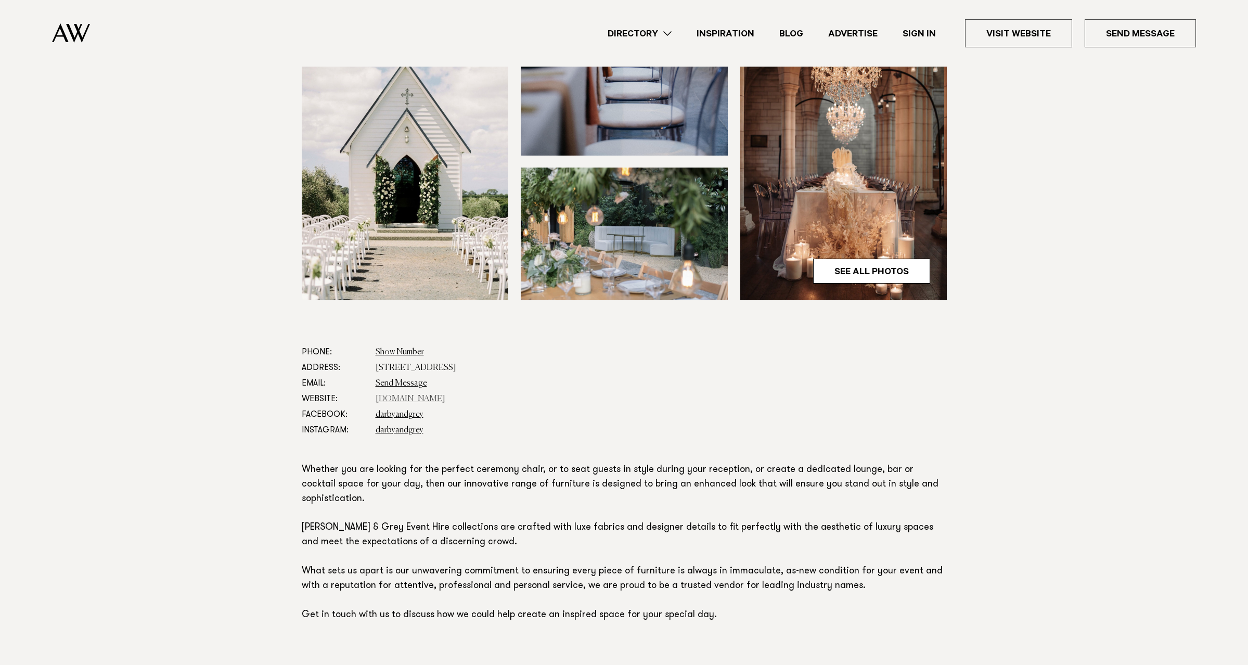
click at [393, 395] on link "[DOMAIN_NAME]" at bounding box center [411, 399] width 70 height 8
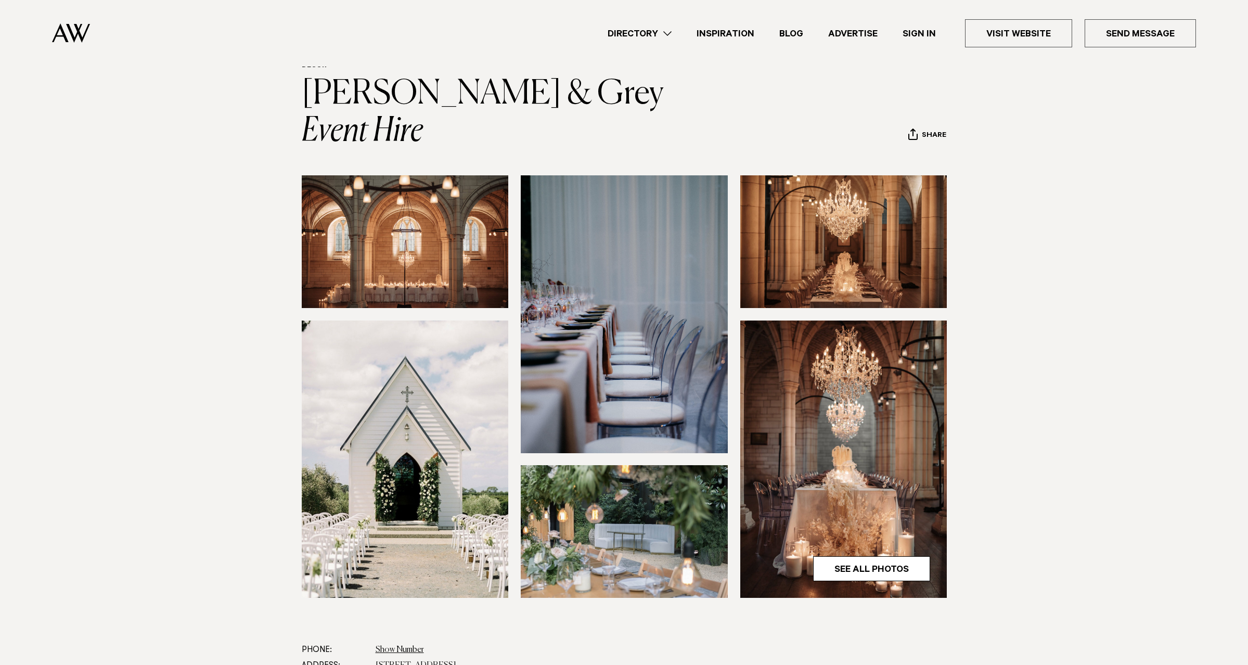
scroll to position [0, 0]
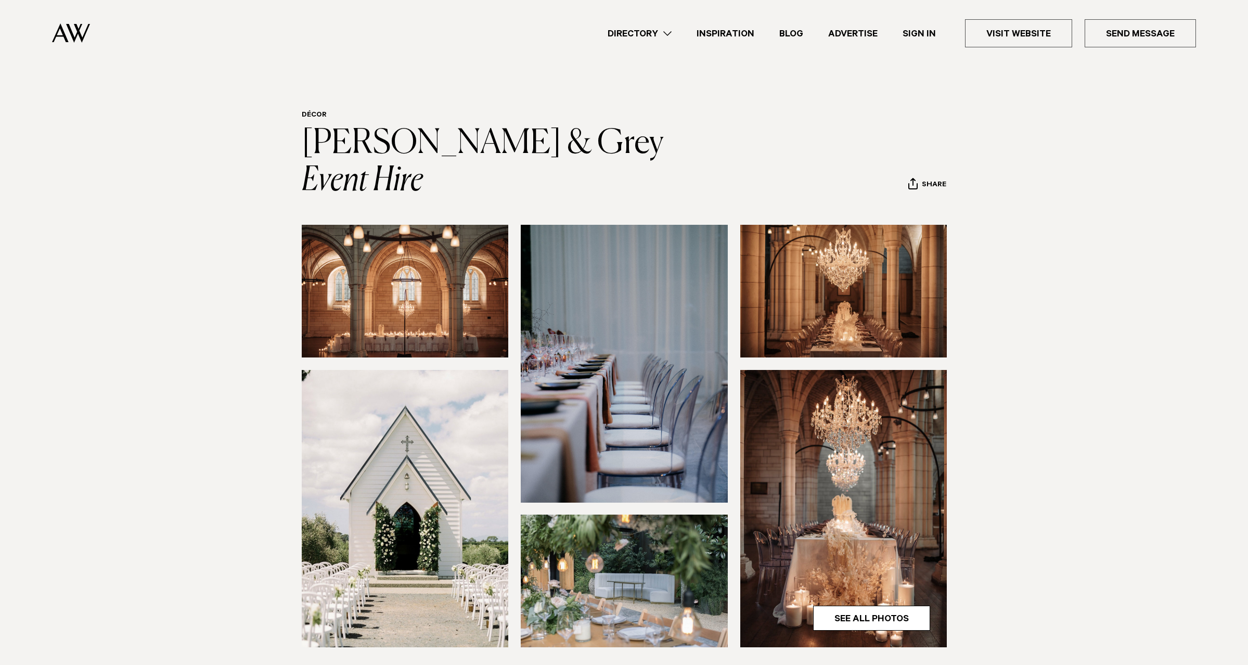
click at [669, 31] on link "Directory" at bounding box center [639, 34] width 89 height 14
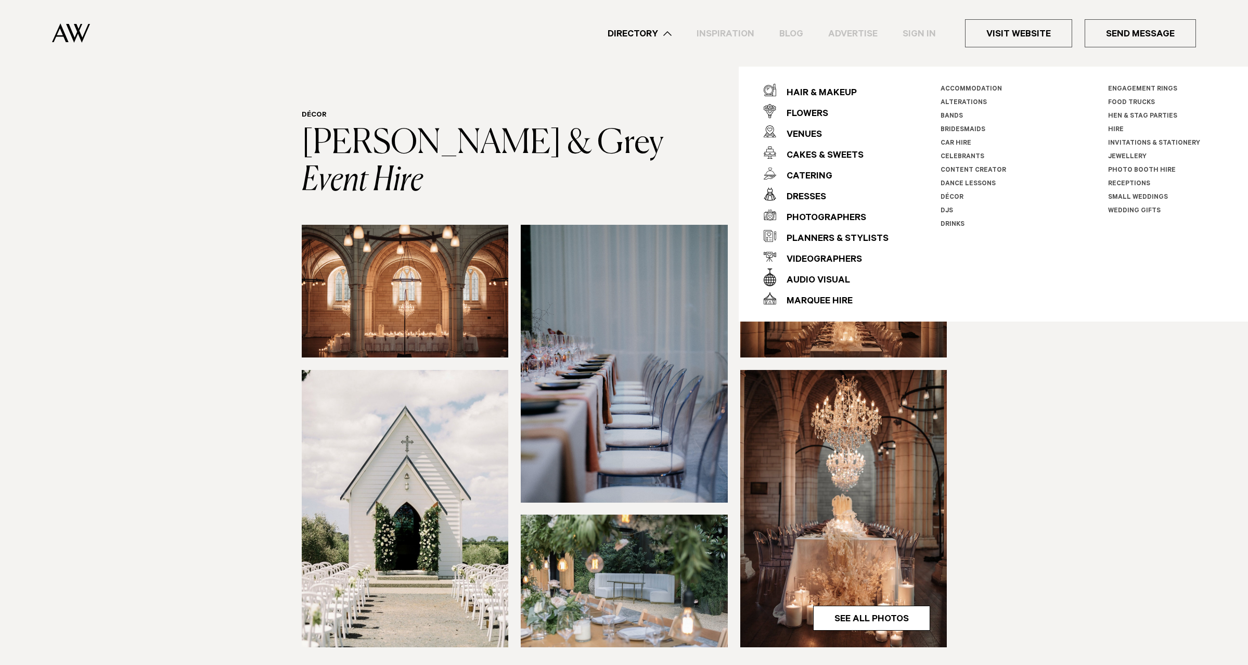
click at [1115, 134] on li "Hire" at bounding box center [1165, 130] width 115 height 14
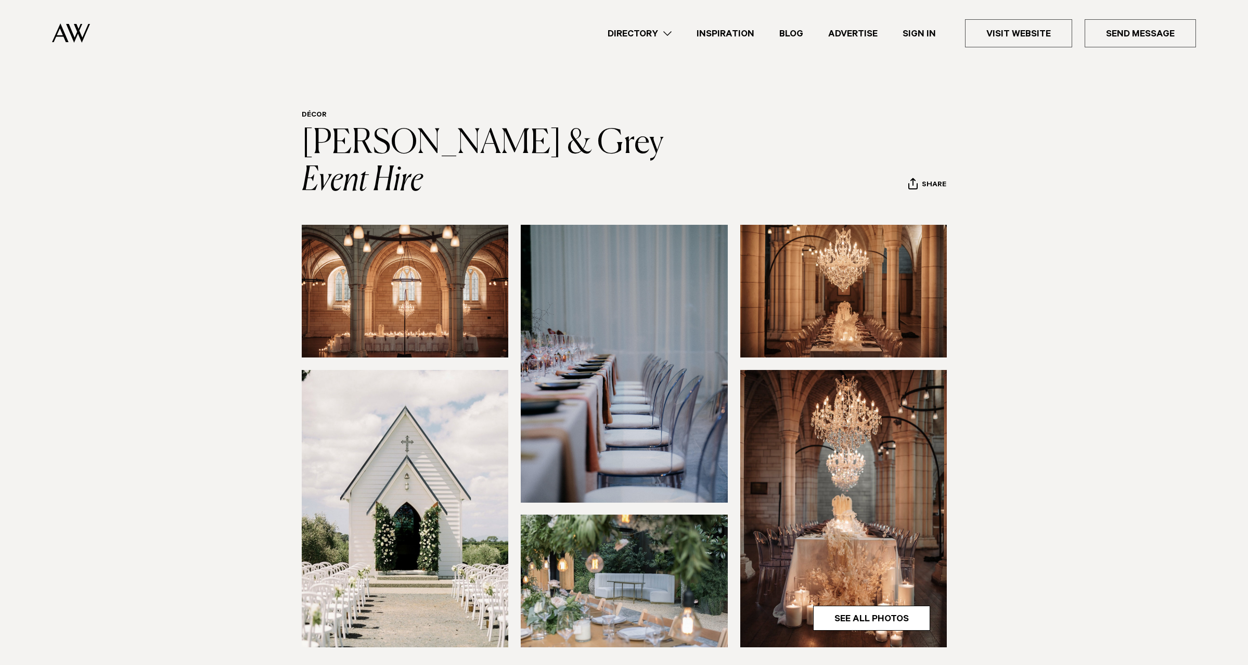
click at [665, 39] on link "Directory" at bounding box center [639, 34] width 89 height 14
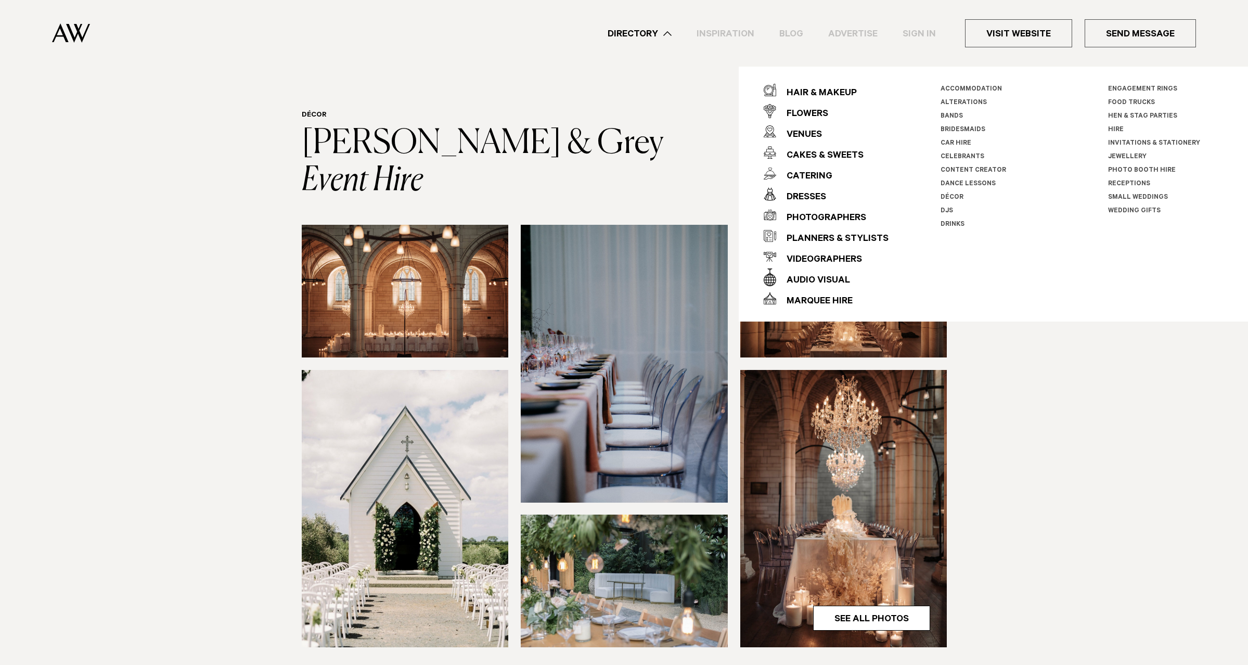
click at [1110, 131] on link "Hire" at bounding box center [1116, 129] width 16 height 7
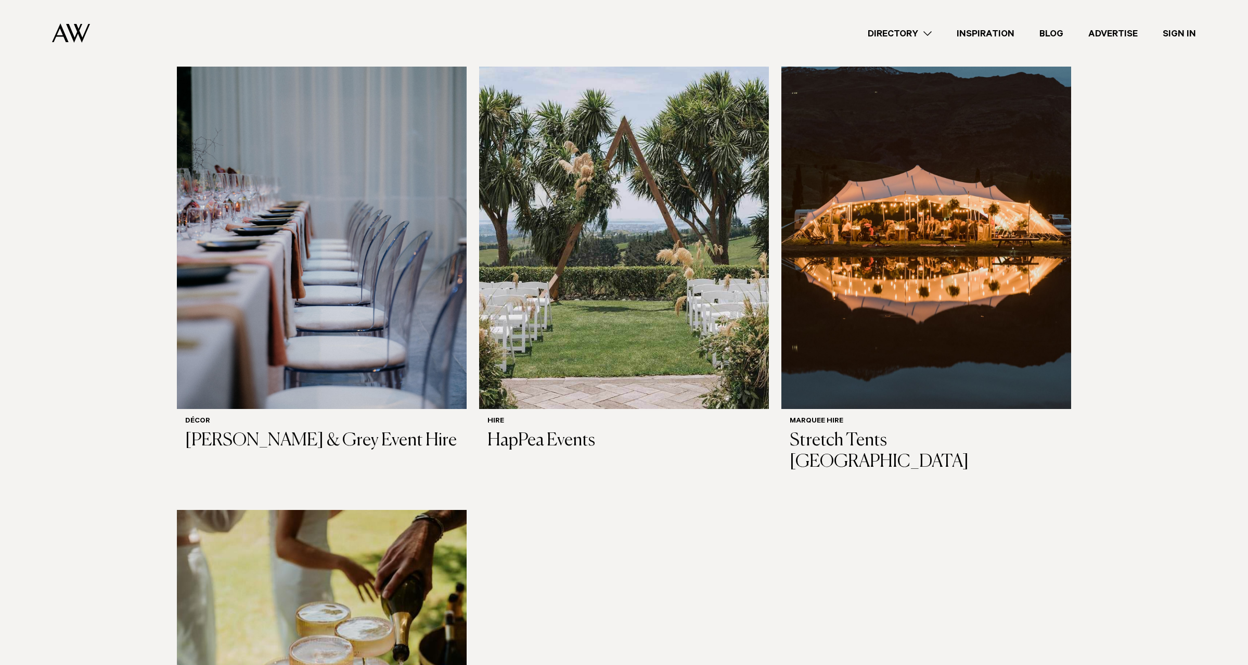
scroll to position [2081, 0]
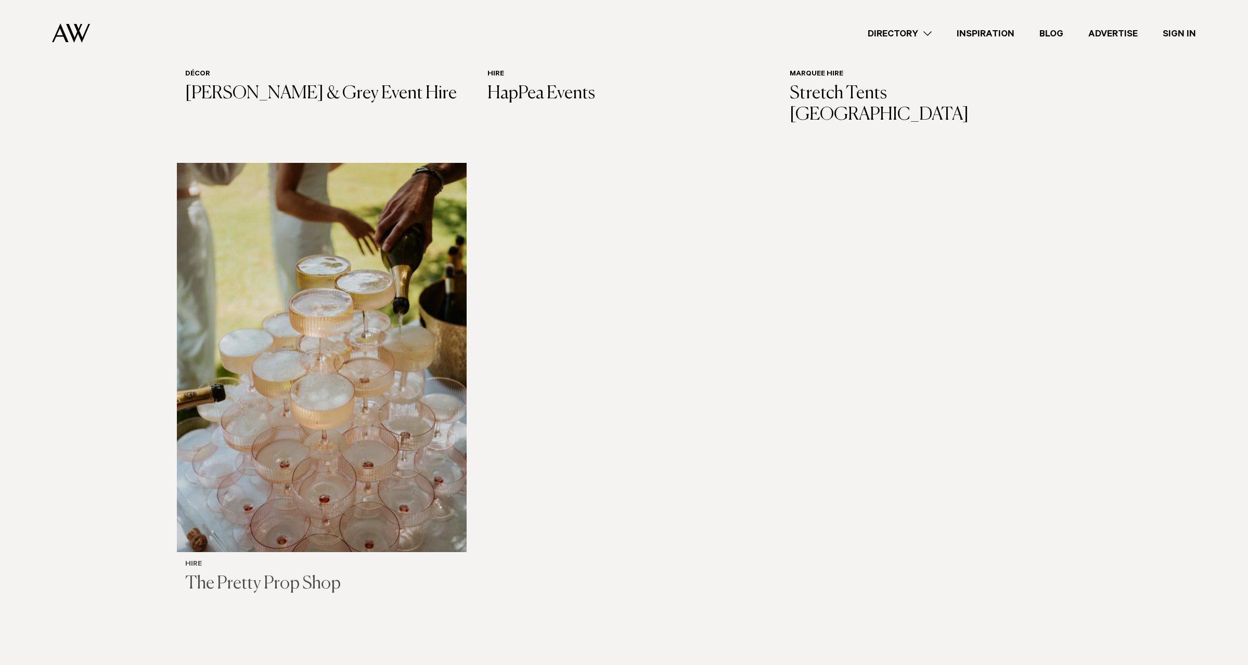
click at [239, 406] on img at bounding box center [322, 357] width 290 height 389
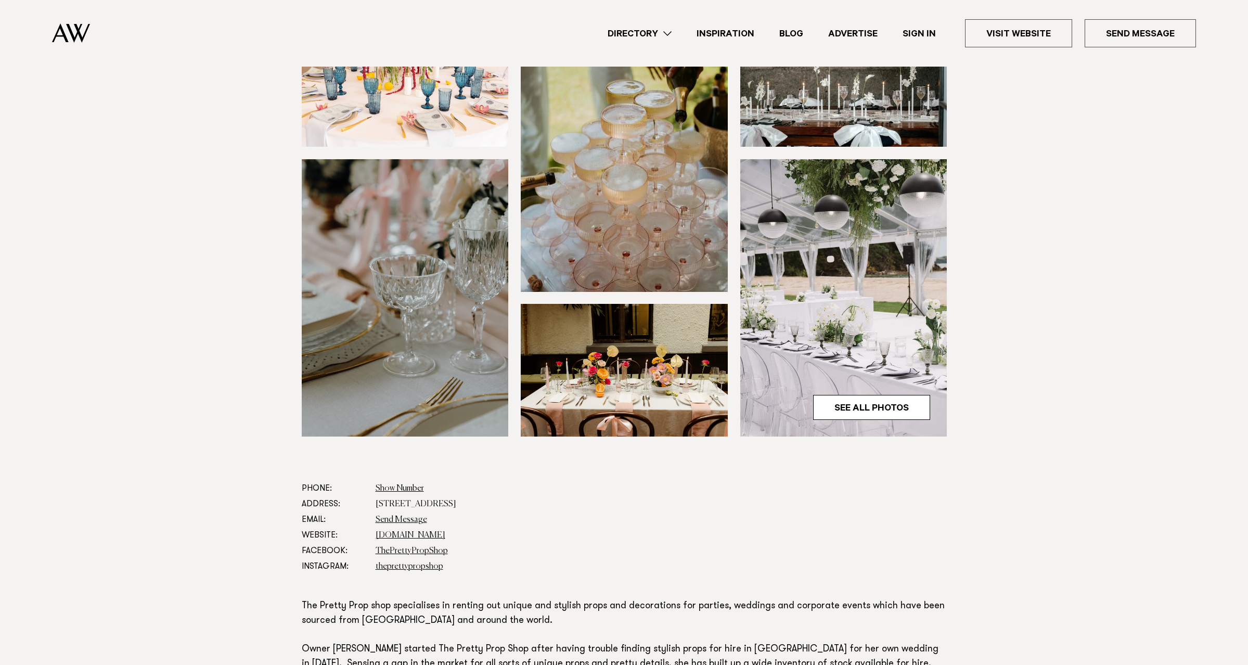
scroll to position [520, 0]
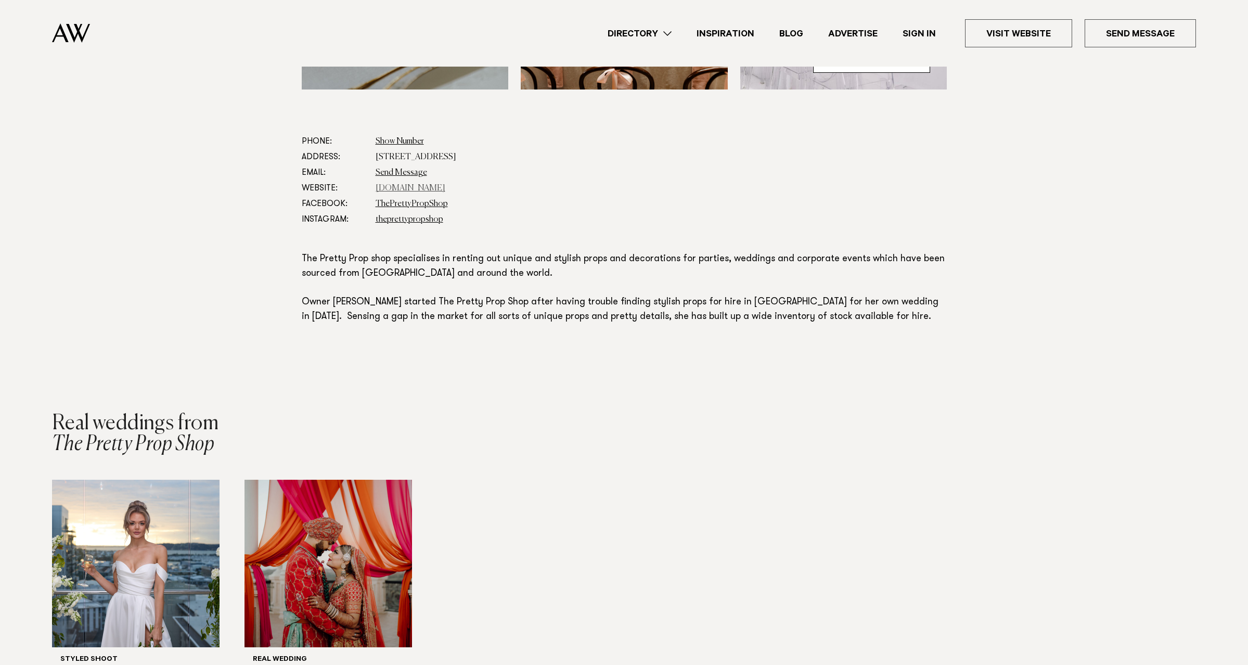
click at [444, 187] on link "www.theprettypropshop.co.nz" at bounding box center [411, 188] width 70 height 8
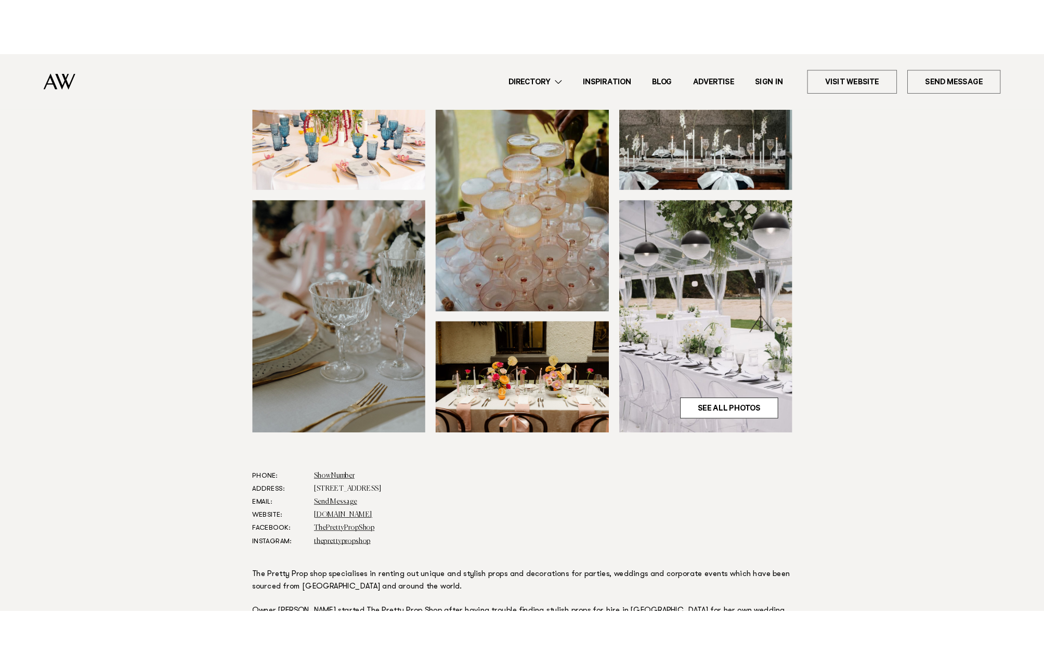
scroll to position [0, 0]
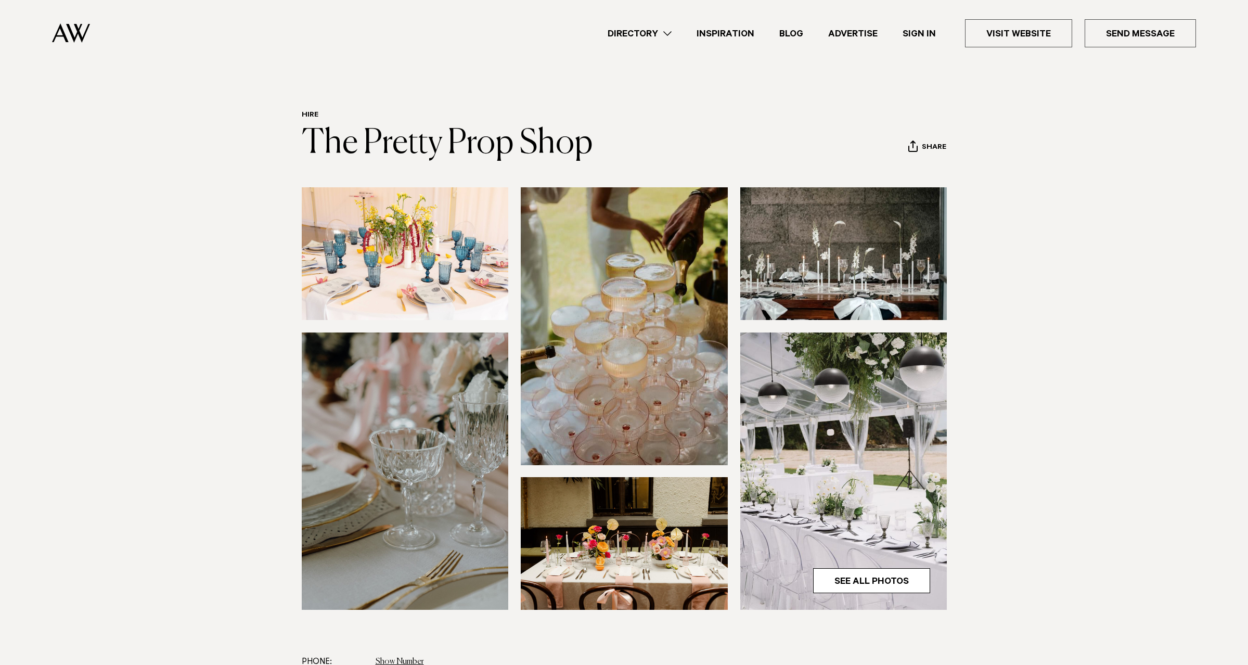
click at [659, 34] on link "Directory" at bounding box center [639, 34] width 89 height 14
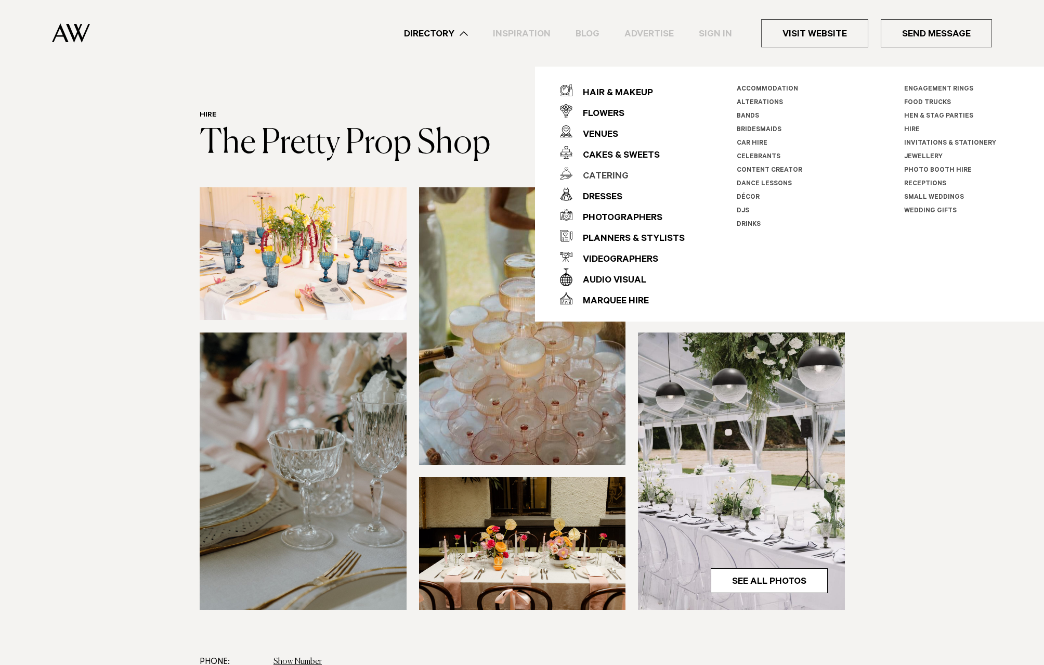
click at [612, 173] on div "Catering" at bounding box center [601, 176] width 56 height 21
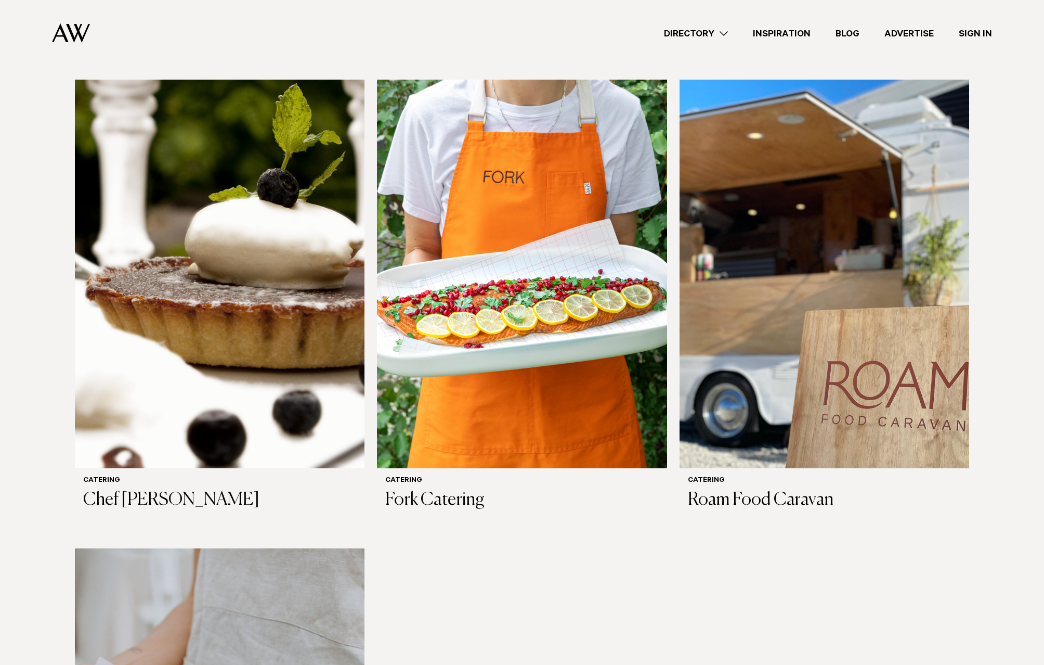
scroll to position [1213, 0]
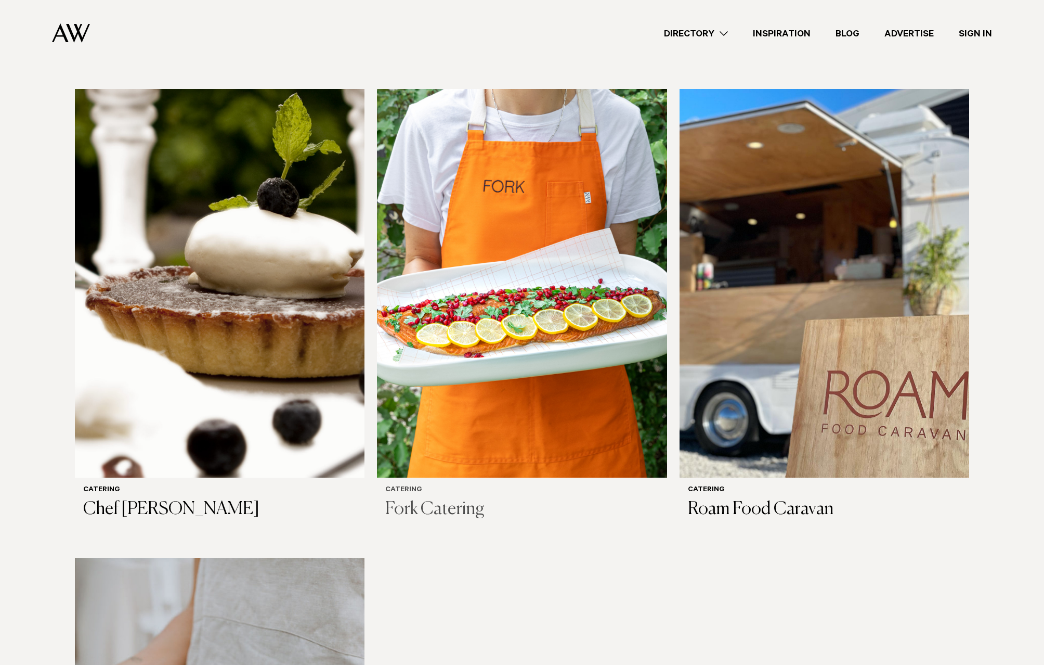
click at [580, 328] on img at bounding box center [522, 283] width 290 height 389
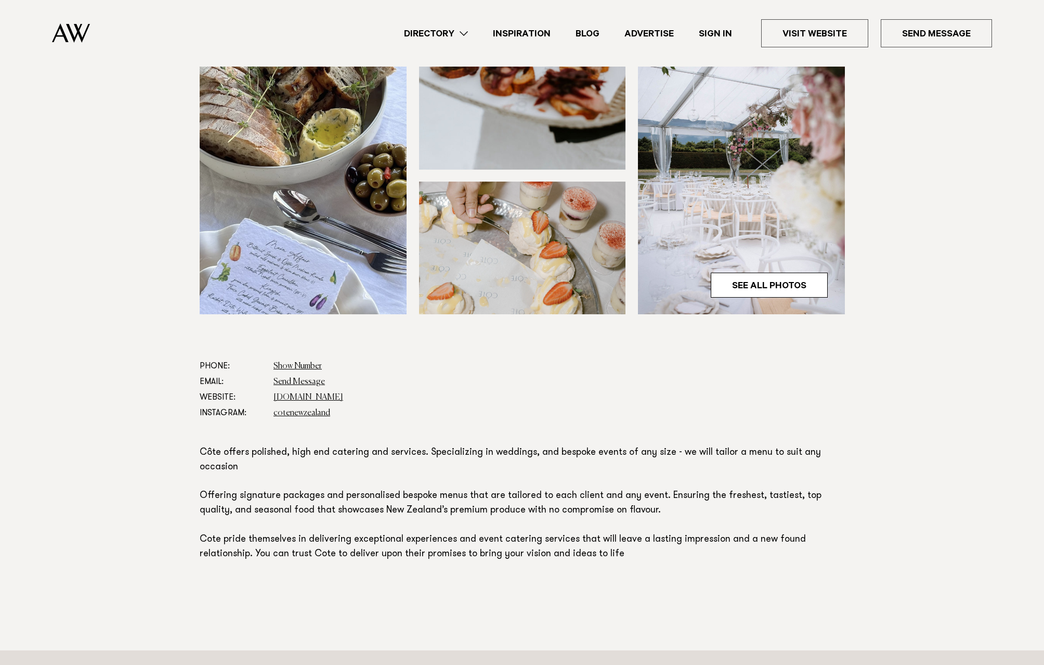
scroll to position [347, 0]
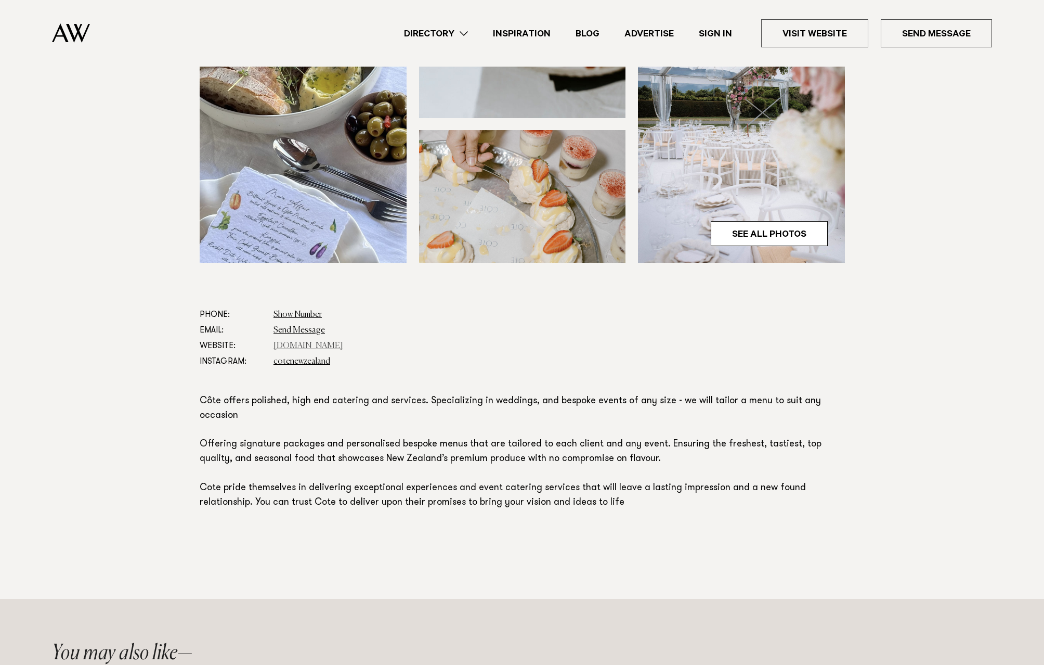
click at [340, 344] on link "[DOMAIN_NAME]" at bounding box center [309, 346] width 70 height 8
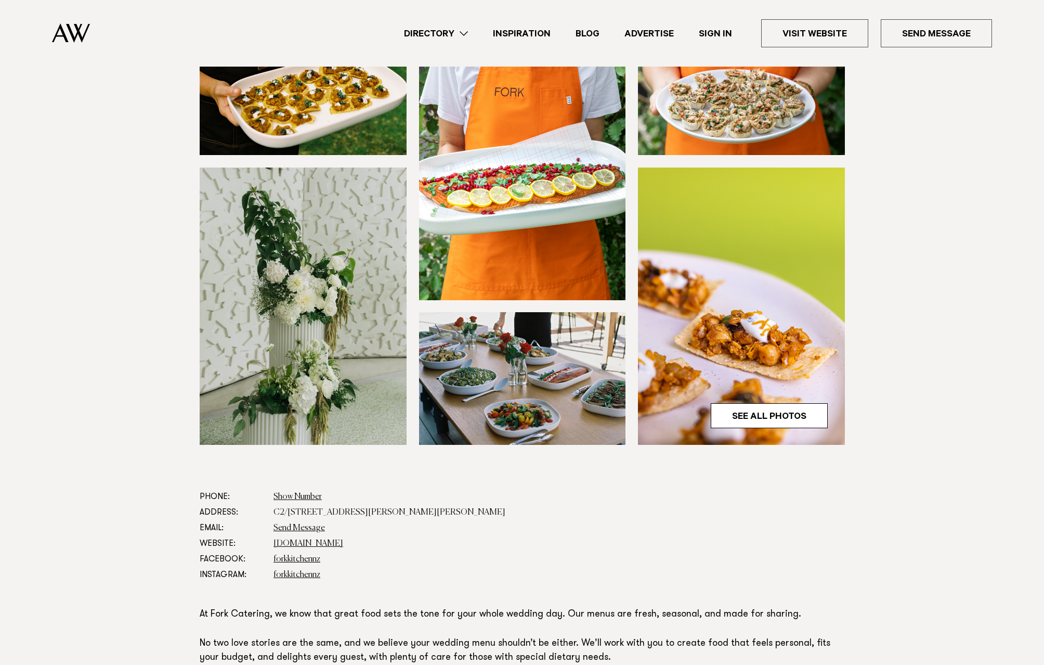
scroll to position [347, 0]
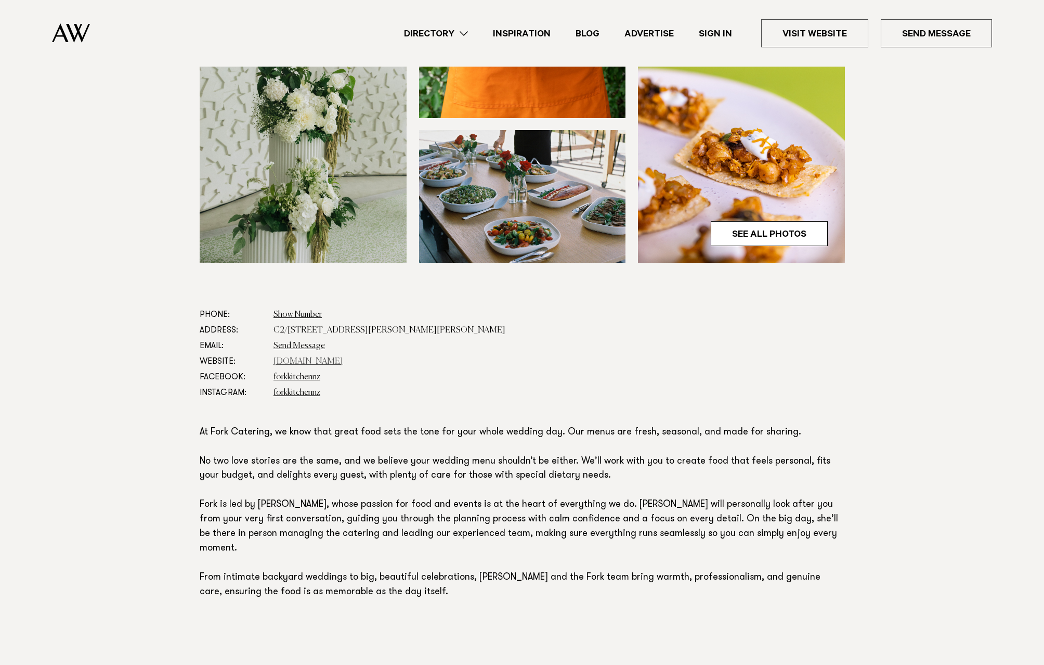
click at [343, 360] on link "www.forkkitchen.co.nz" at bounding box center [309, 361] width 70 height 8
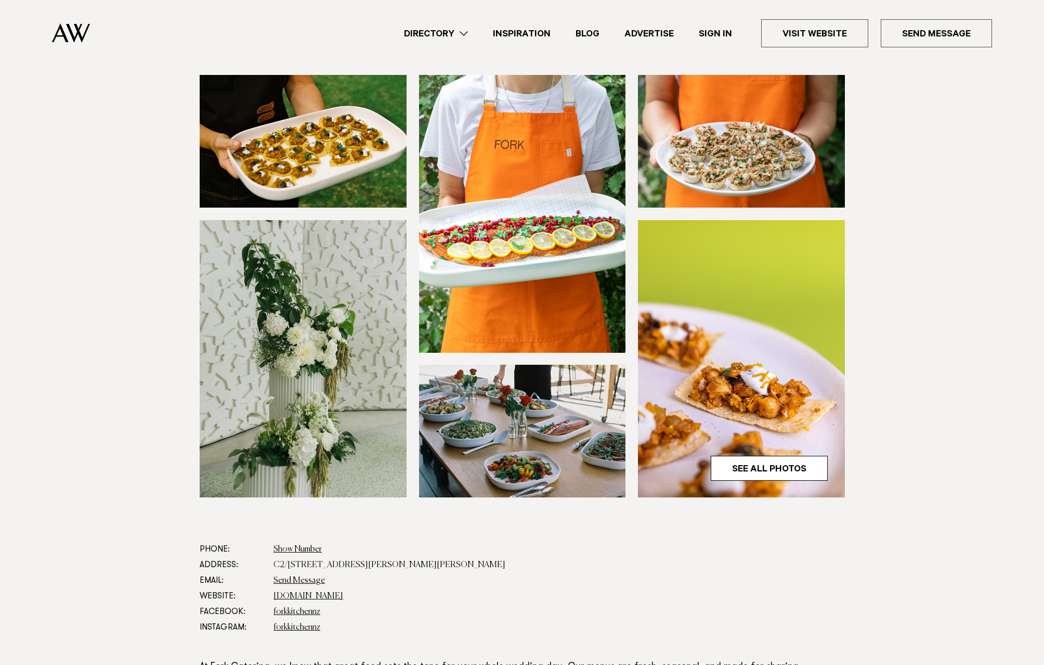
scroll to position [0, 0]
